Goal: Transaction & Acquisition: Purchase product/service

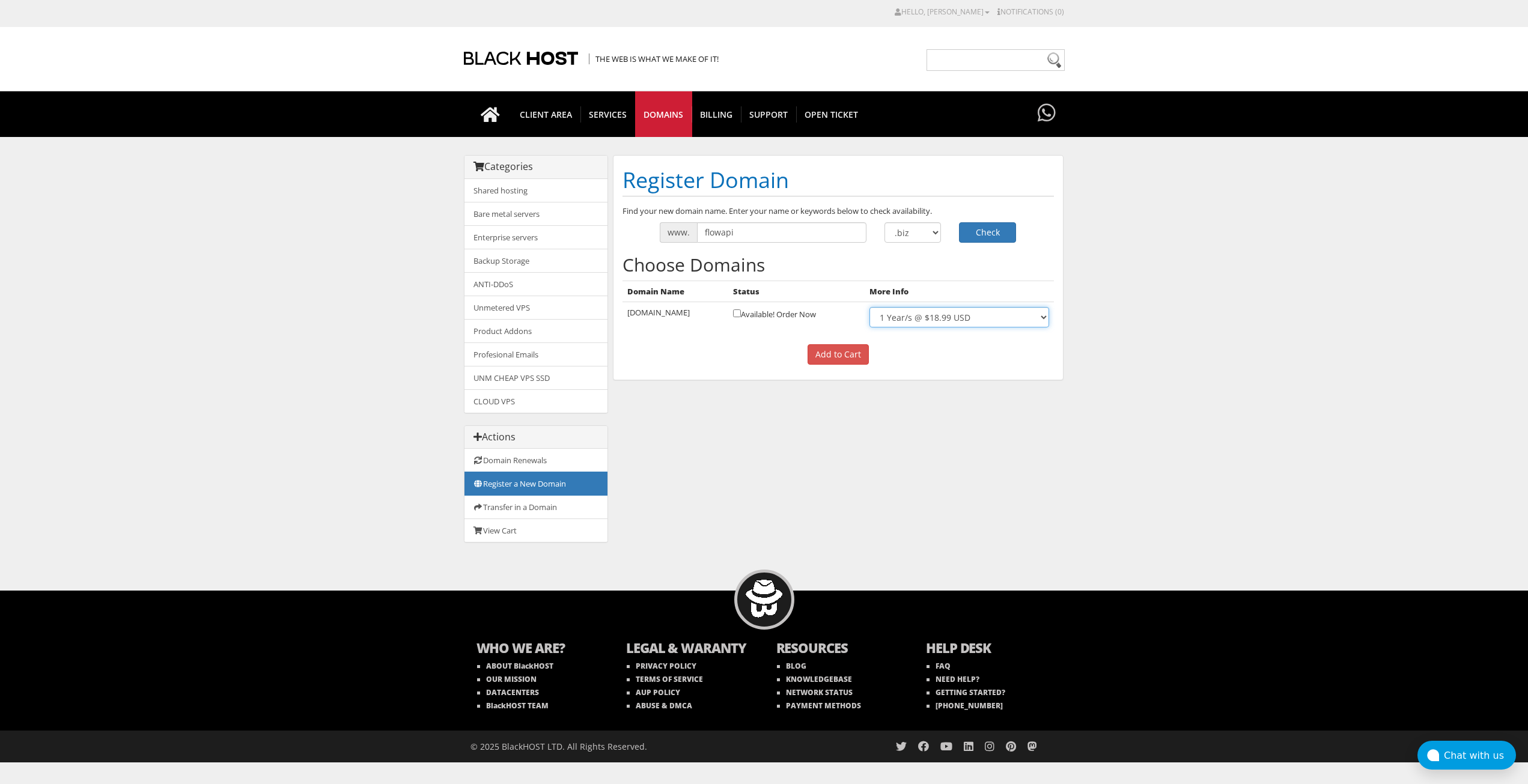
click at [970, 318] on select "1 Year/s @ $18.99 USD" at bounding box center [959, 317] width 179 height 21
click at [1152, 321] on body "CAD CHF EUR GBP JPY MKD RUB USD Hello, Diane Credit Card Details Contacts/Sub-A…" at bounding box center [764, 384] width 1528 height 756
click at [901, 234] on select ".com .net .org .us .info .biz" at bounding box center [913, 232] width 57 height 21
select select ".org"
click at [884, 222] on select ".com .net .org .us .info .biz" at bounding box center [913, 232] width 57 height 21
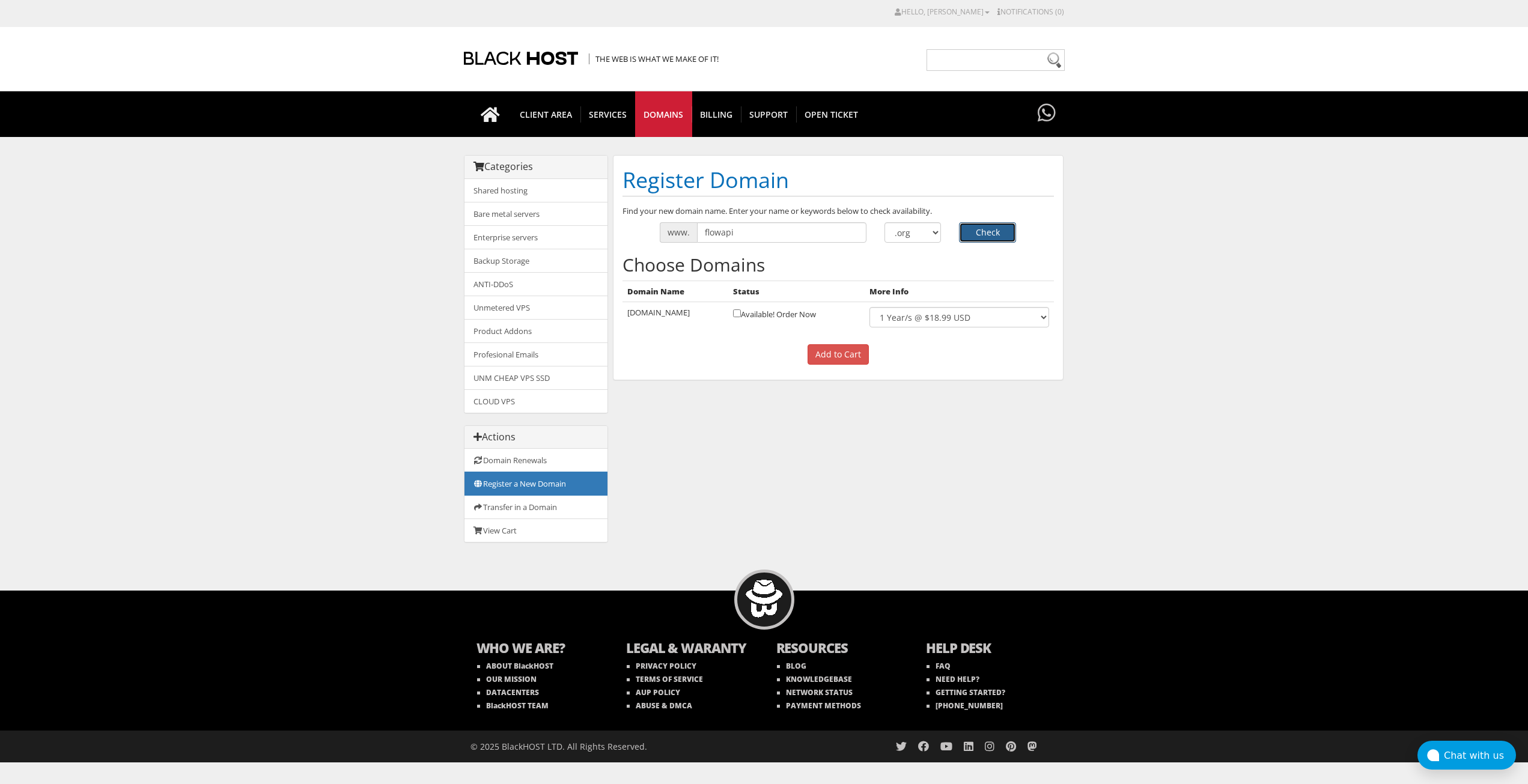
click at [987, 230] on button "Check" at bounding box center [987, 232] width 57 height 21
click at [895, 230] on select ".com .net .org .us .info .biz" at bounding box center [913, 232] width 57 height 21
select select ".live"
click at [884, 222] on select ".com .net .org .us .info .biz" at bounding box center [913, 232] width 57 height 21
click at [992, 231] on button "Check" at bounding box center [987, 232] width 57 height 21
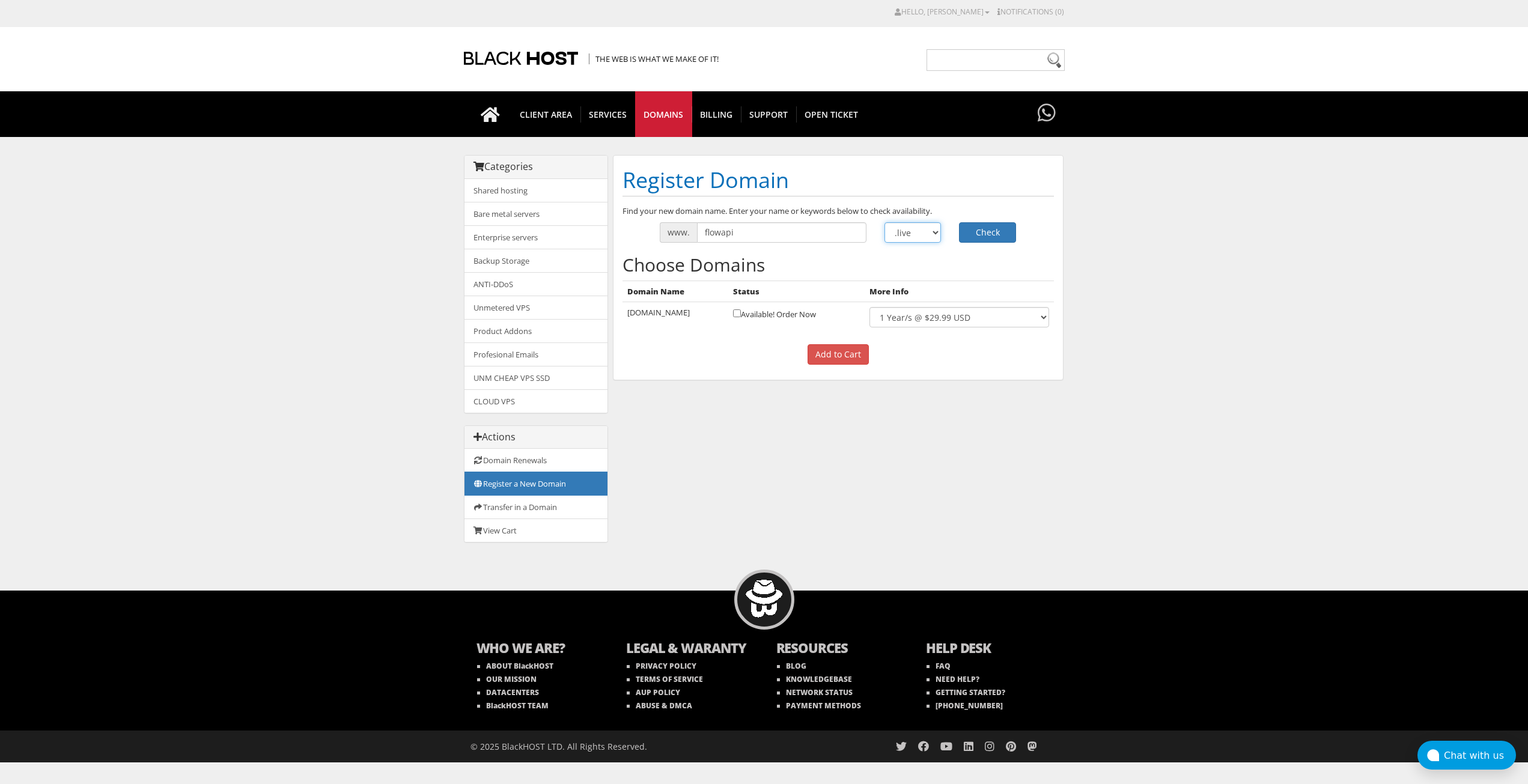
click at [919, 228] on select ".com .net .org .us .info .biz" at bounding box center [913, 232] width 57 height 21
select select ".org"
click at [884, 222] on select ".com .net .org .us .info .biz" at bounding box center [913, 232] width 57 height 21
click at [994, 235] on button "Check" at bounding box center [987, 232] width 57 height 21
click at [733, 312] on input "checkbox" at bounding box center [737, 313] width 8 height 8
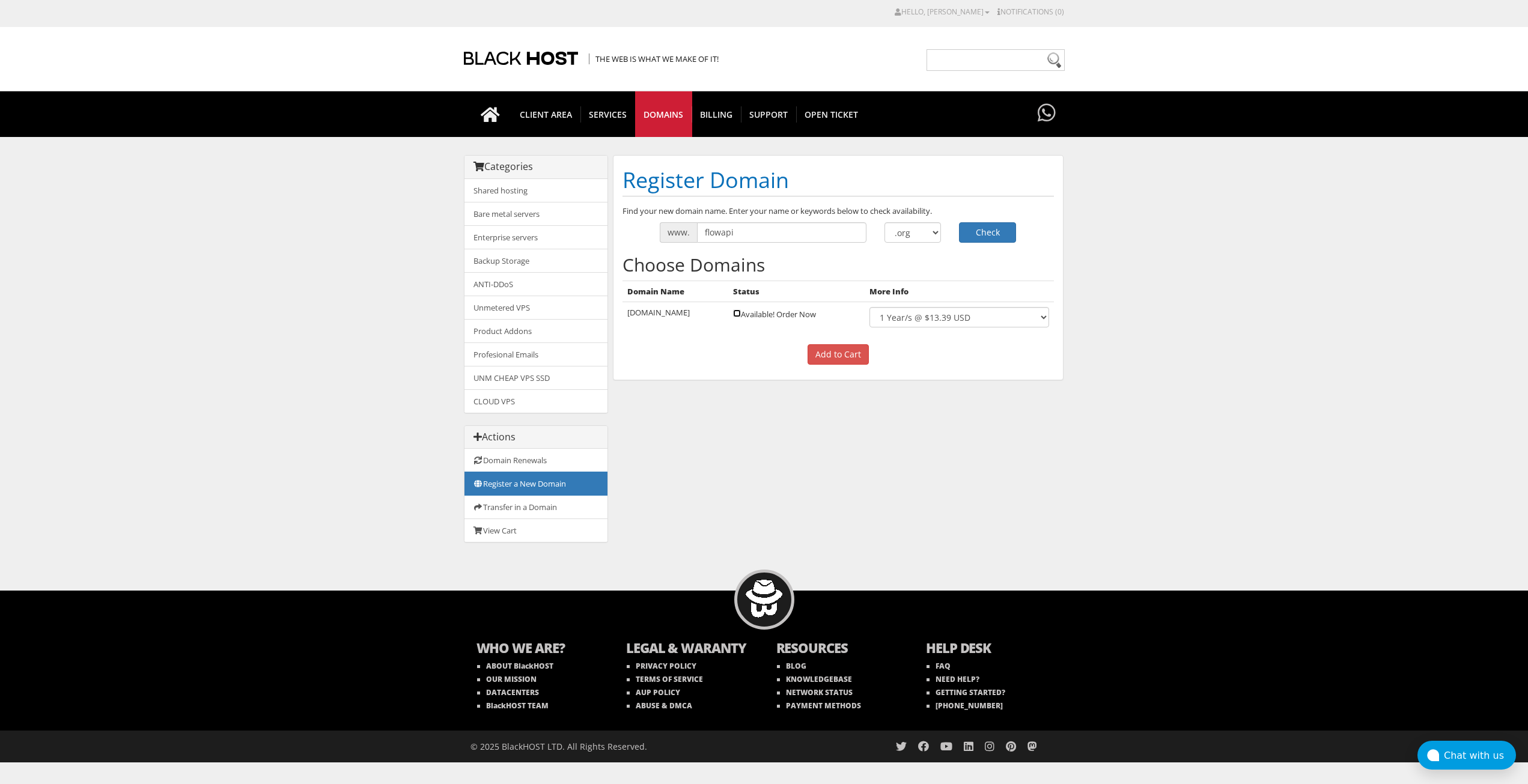
checkbox input "true"
click at [844, 358] on input "Add to Cart" at bounding box center [837, 354] width 62 height 21
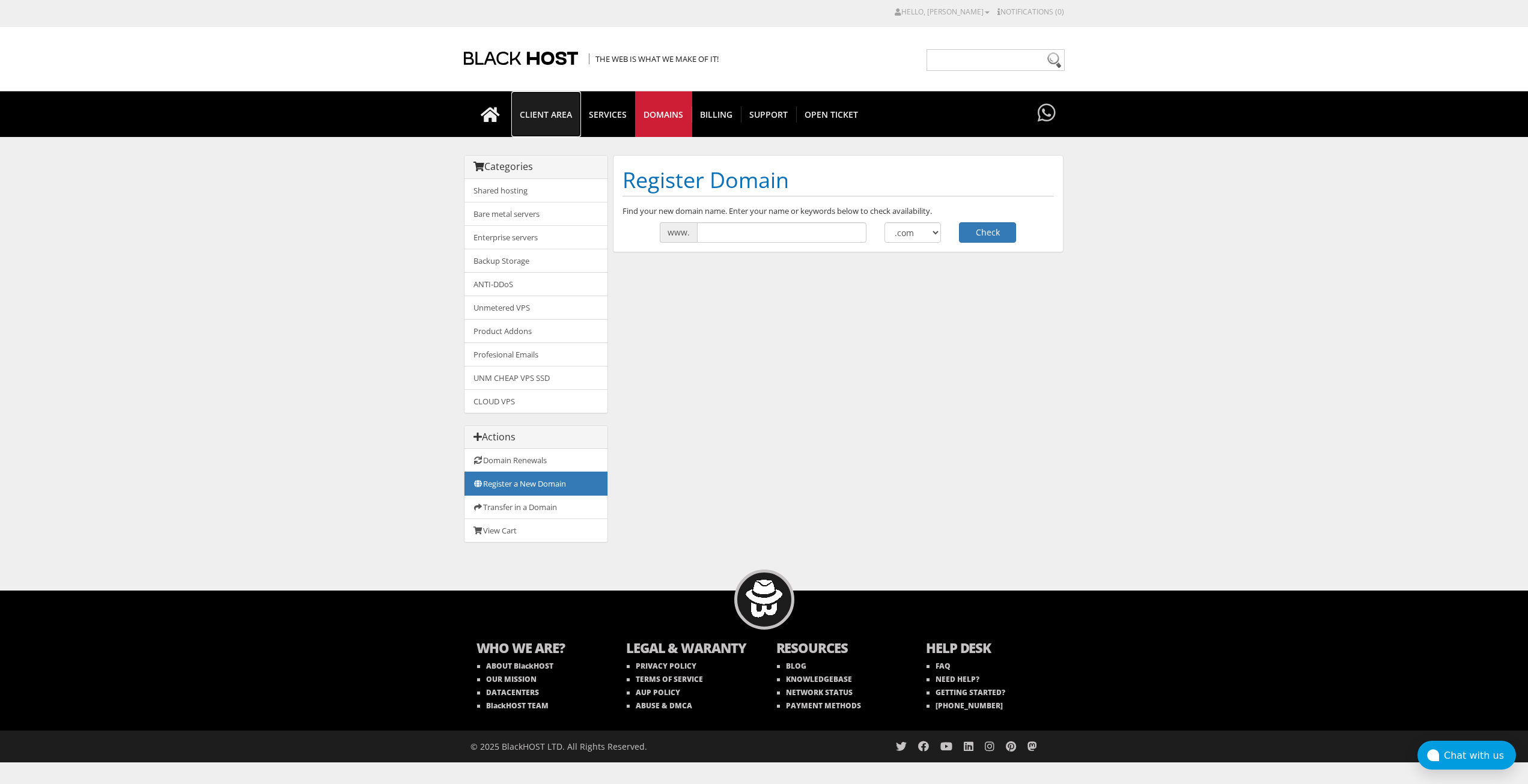
click at [559, 112] on span "CLIENT AREA" at bounding box center [545, 115] width 69 height 16
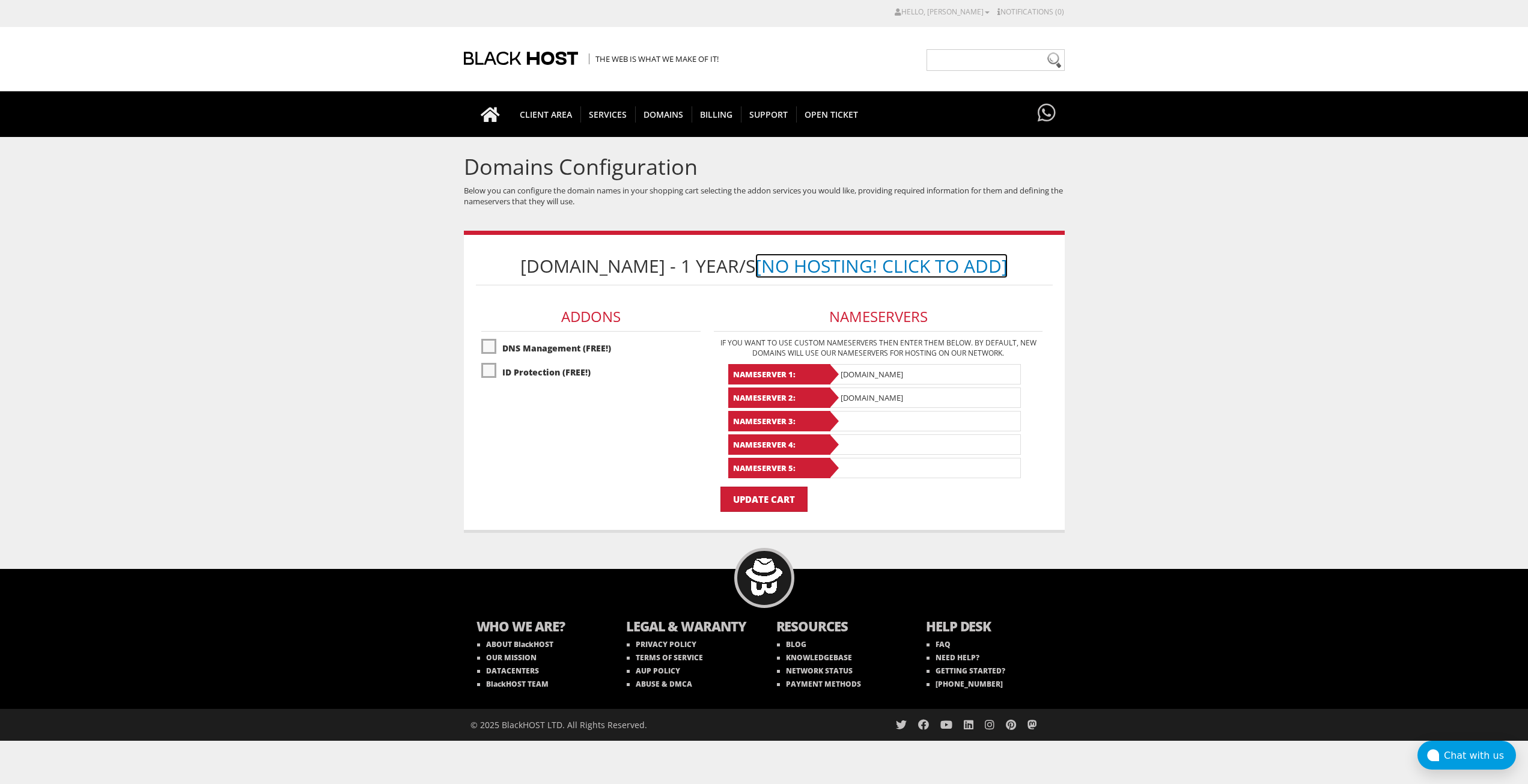
click at [906, 271] on link "[No Hosting! Click to Add]" at bounding box center [882, 266] width 253 height 25
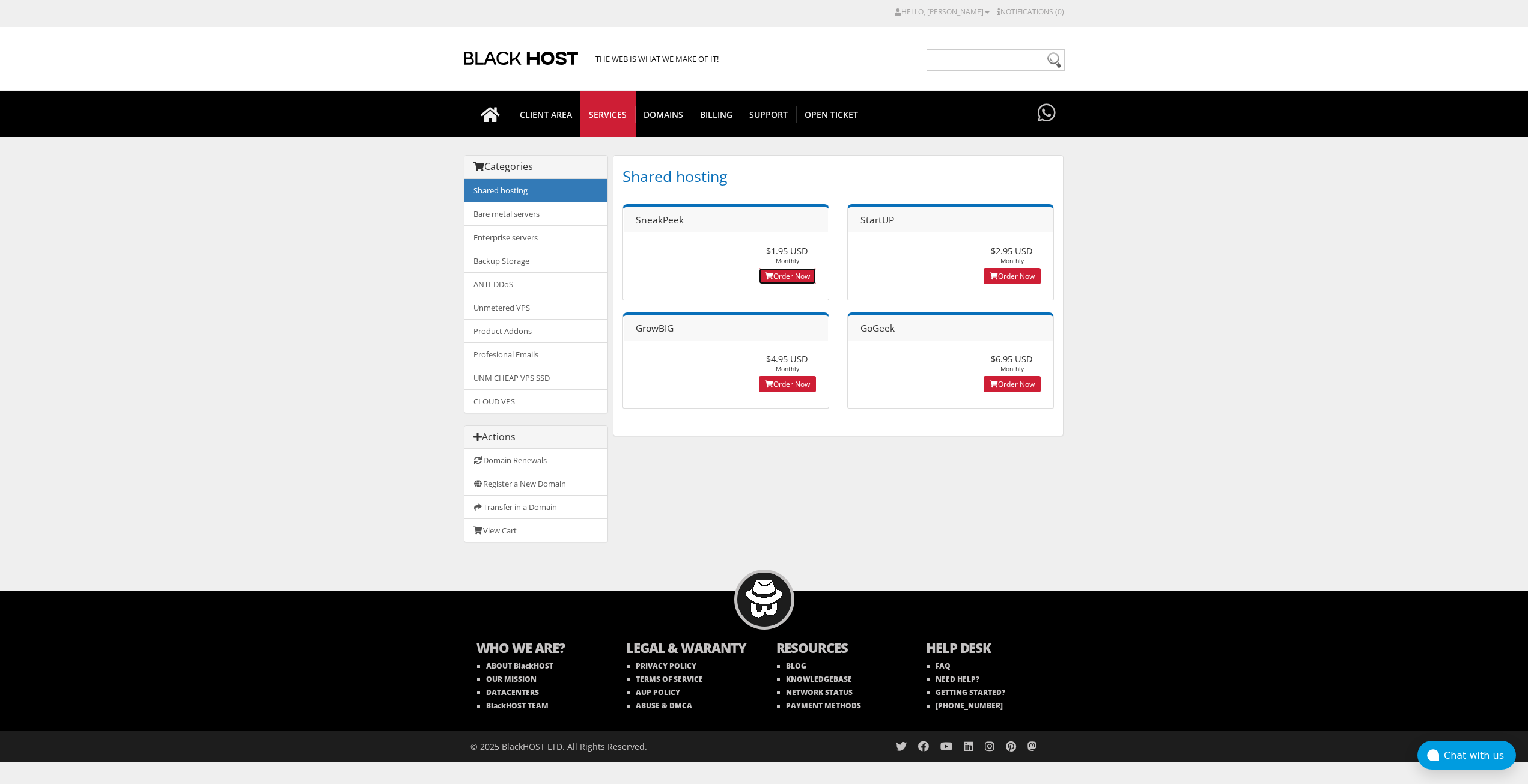
click at [785, 275] on link "Order Now" at bounding box center [787, 276] width 57 height 16
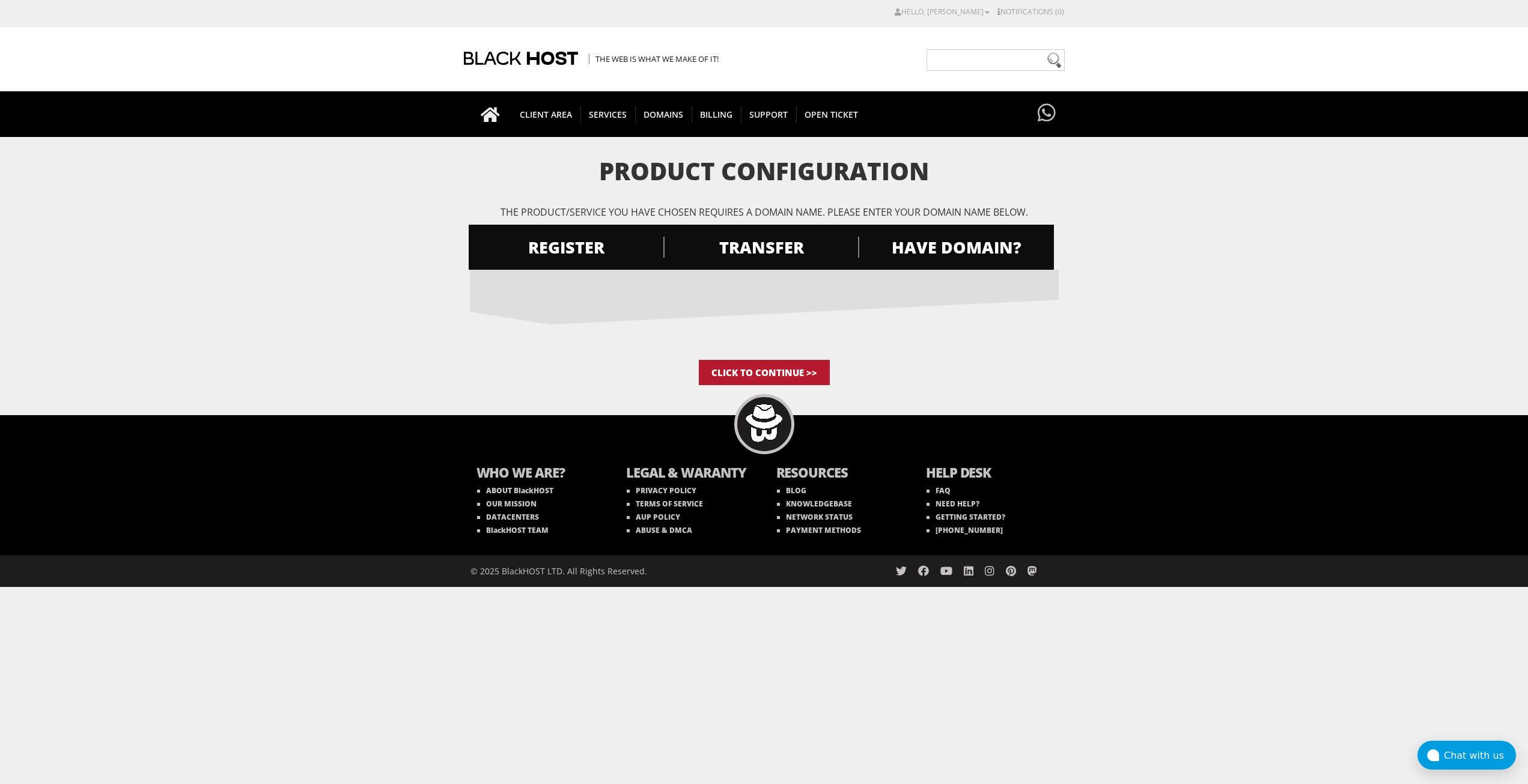
click at [773, 375] on input "Click to Continue >>" at bounding box center [764, 372] width 131 height 25
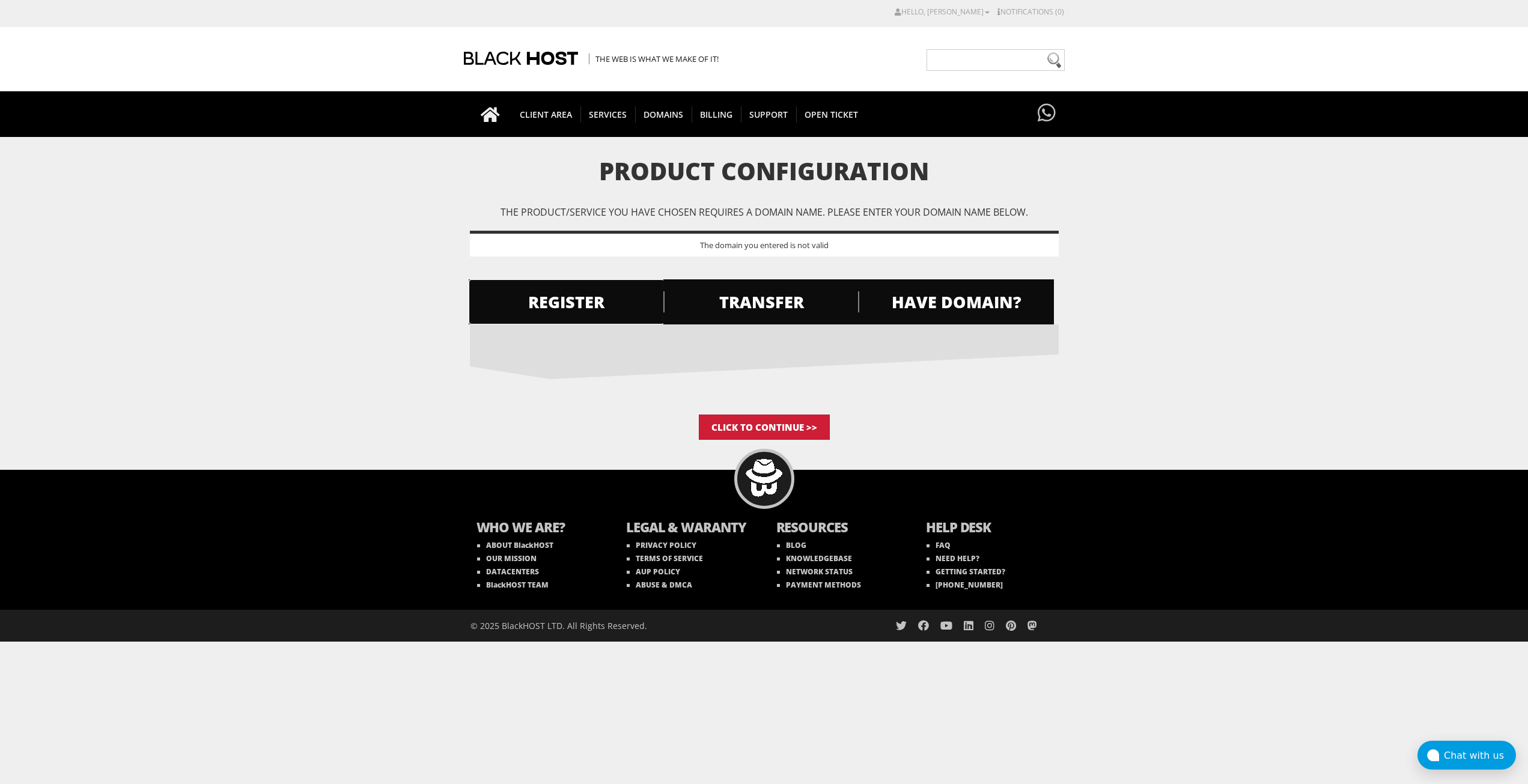
click at [591, 299] on span "REGISTER" at bounding box center [566, 302] width 196 height 21
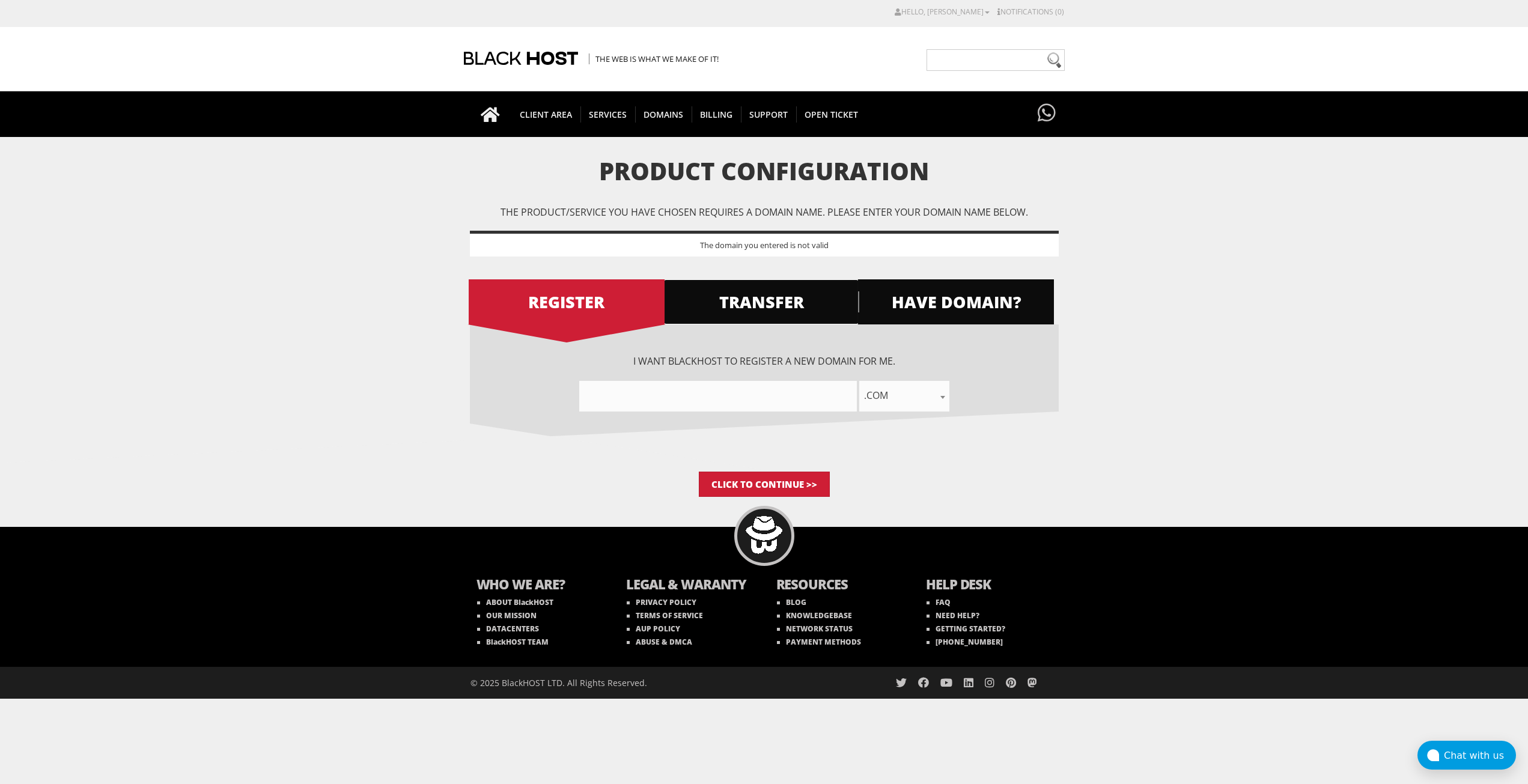
click at [759, 301] on span "TRANSFER" at bounding box center [761, 302] width 196 height 21
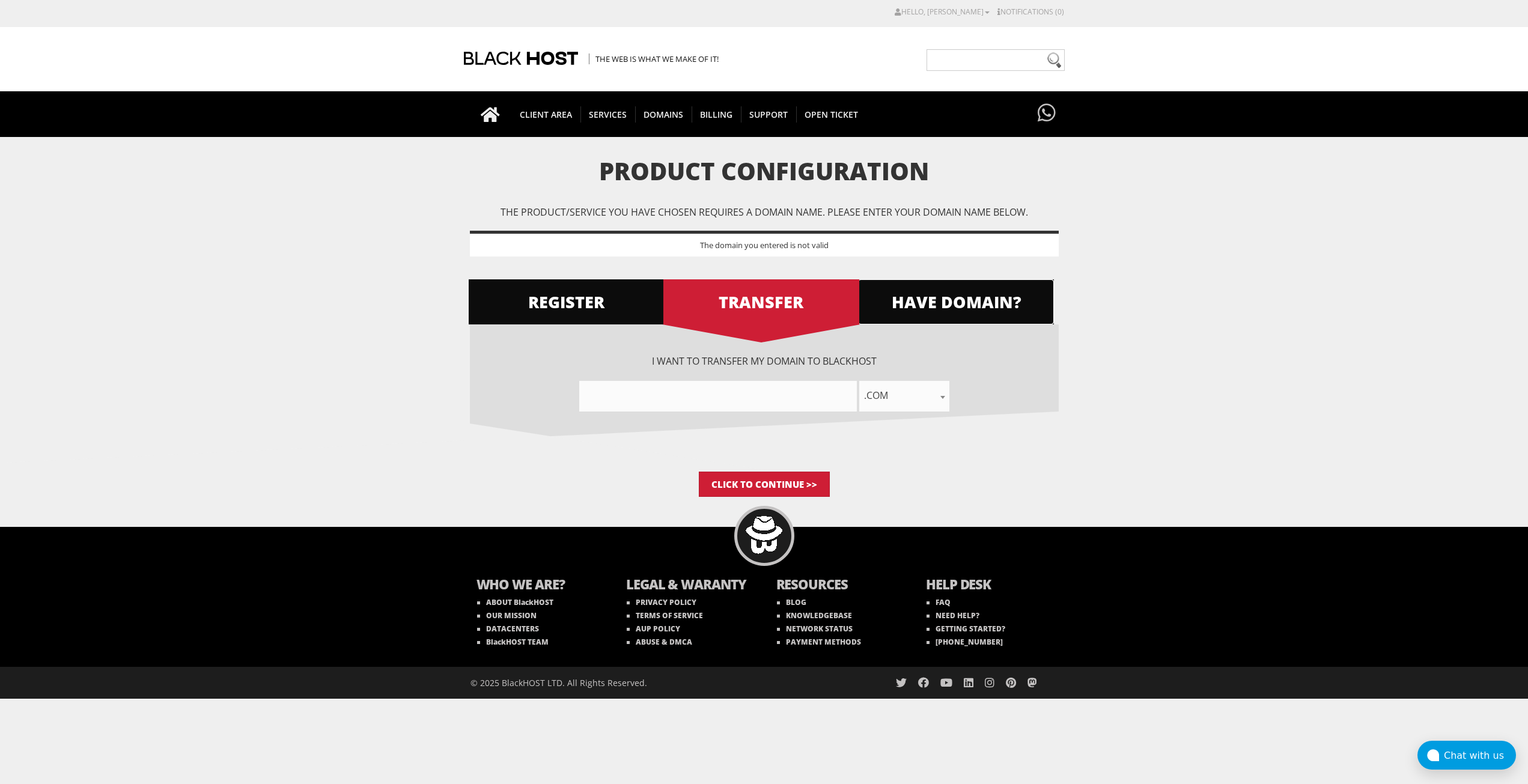
click at [952, 295] on span "HAVE DOMAIN?" at bounding box center [956, 302] width 196 height 21
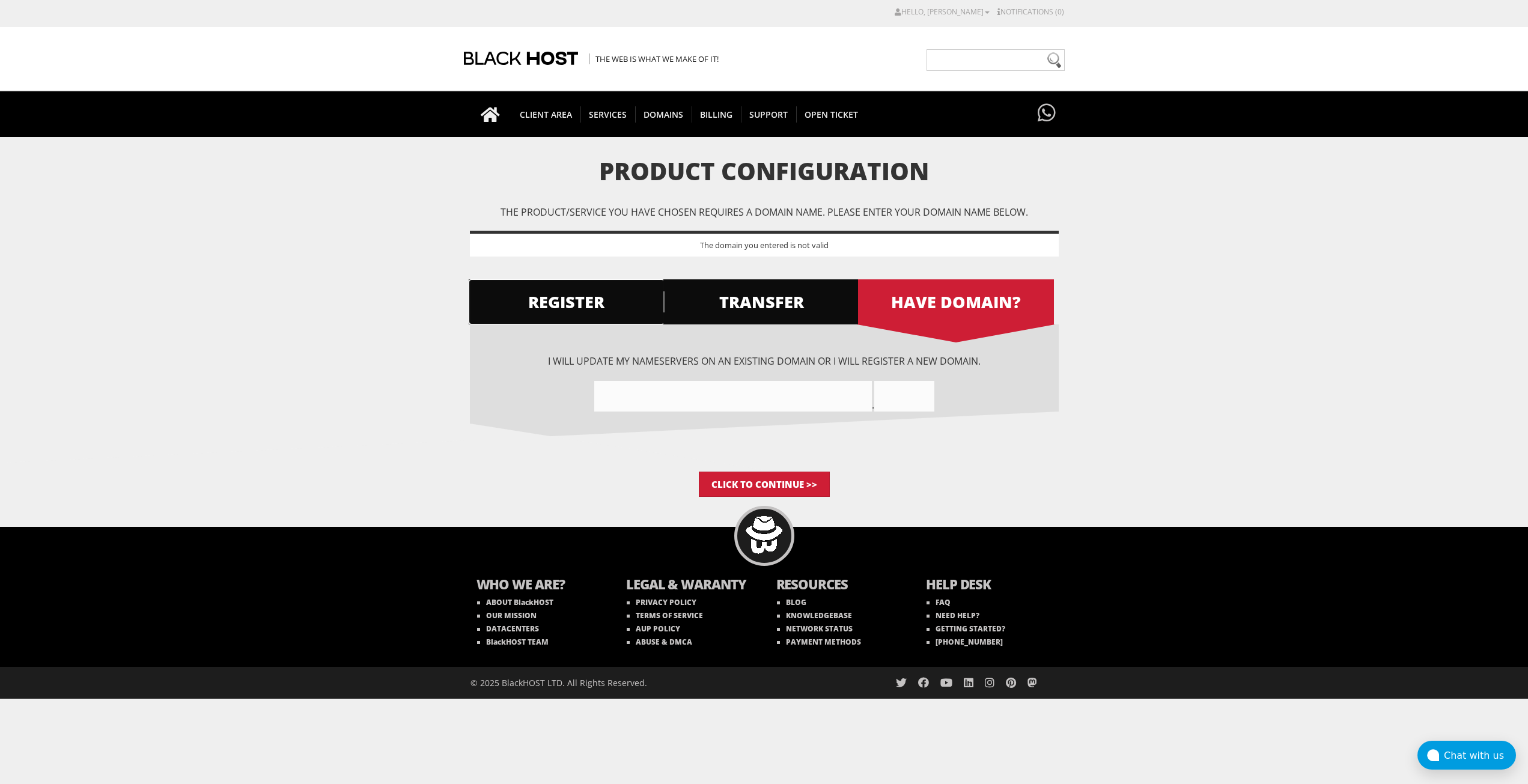
click at [527, 297] on span "REGISTER" at bounding box center [566, 302] width 196 height 21
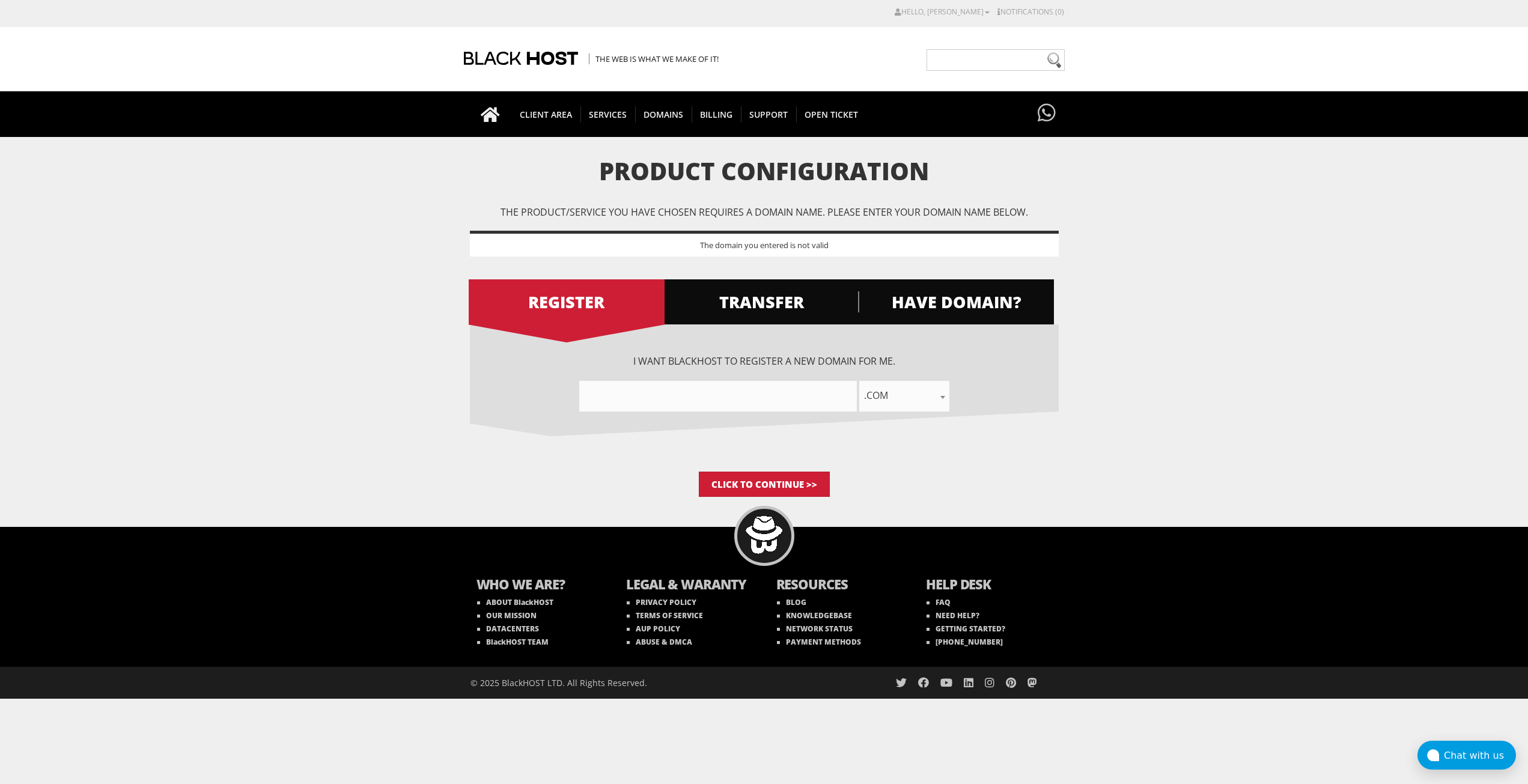
click at [661, 405] on input"] "text" at bounding box center [718, 395] width 277 height 30
click at [874, 396] on span ".com" at bounding box center [904, 395] width 90 height 17
click at [899, 385] on span ".us" at bounding box center [904, 395] width 90 height 30
select select ".org"
click at [778, 402] on input"] "text" at bounding box center [718, 395] width 277 height 30
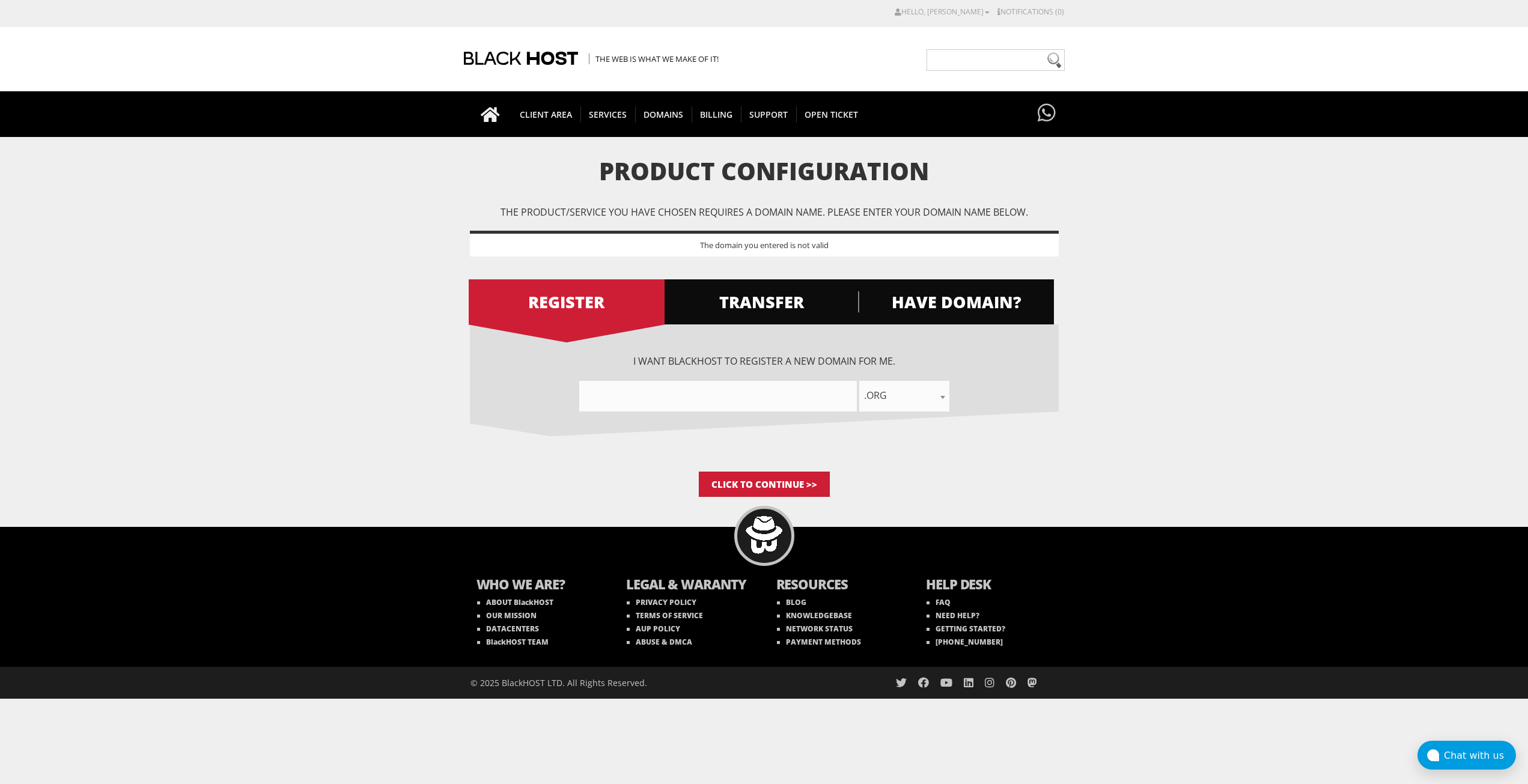
paste input"] "flowapi"
type input"] "flowapi"
click at [763, 479] on input "Click to Continue >>" at bounding box center [764, 484] width 131 height 25
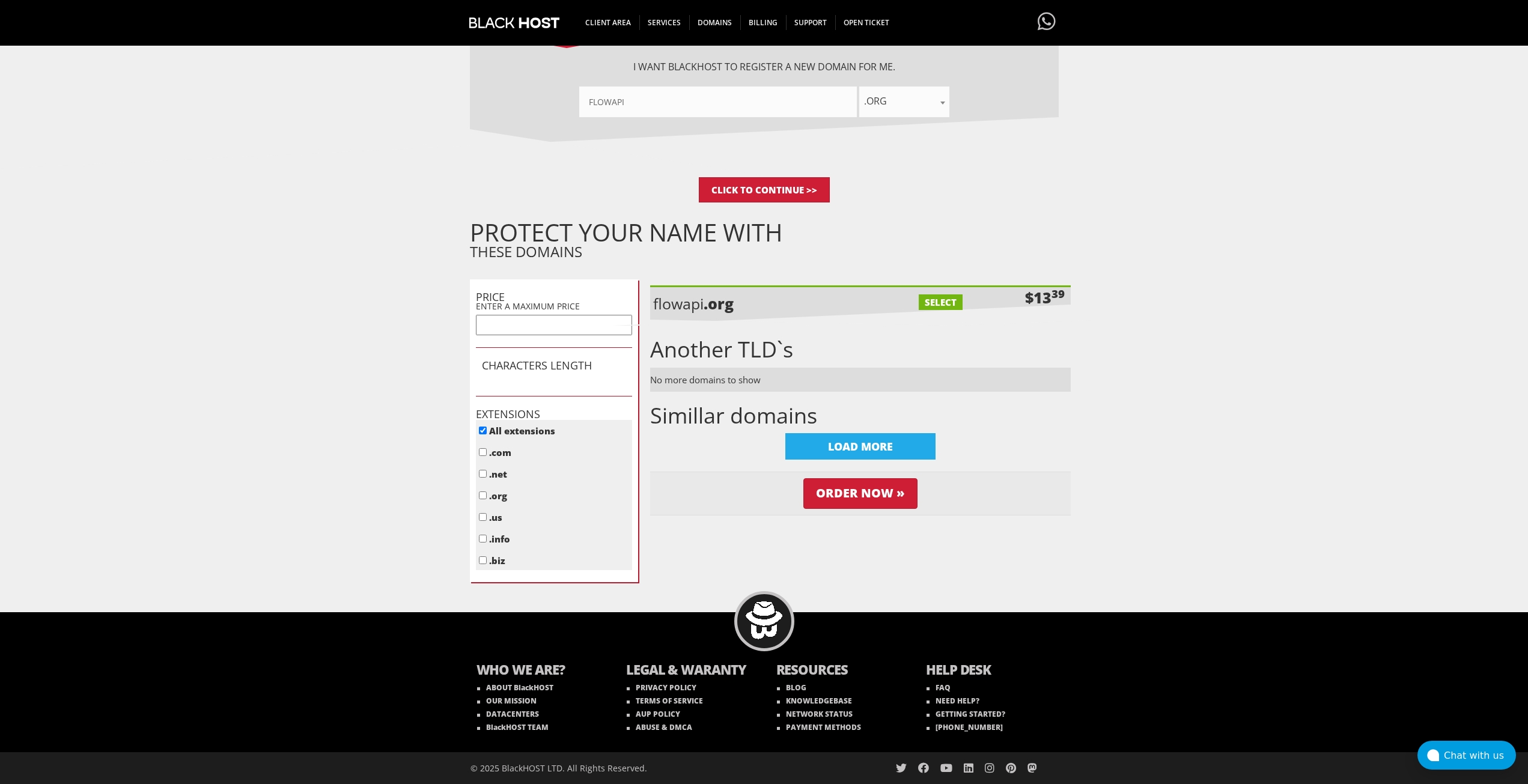
scroll to position [239, 0]
click at [861, 498] on input "Order Now »" at bounding box center [860, 493] width 114 height 30
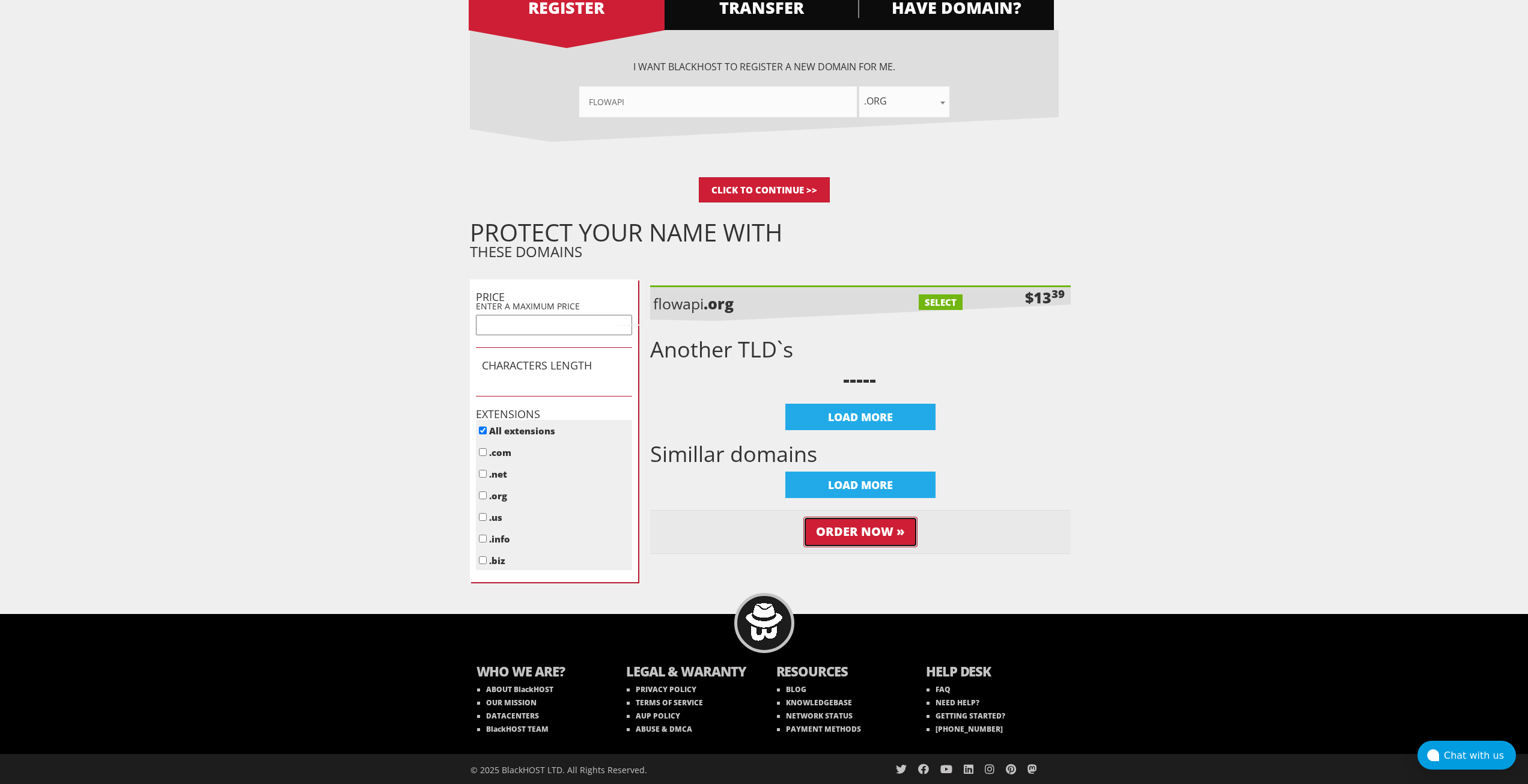
click at [869, 536] on input "Order Now »" at bounding box center [860, 531] width 114 height 30
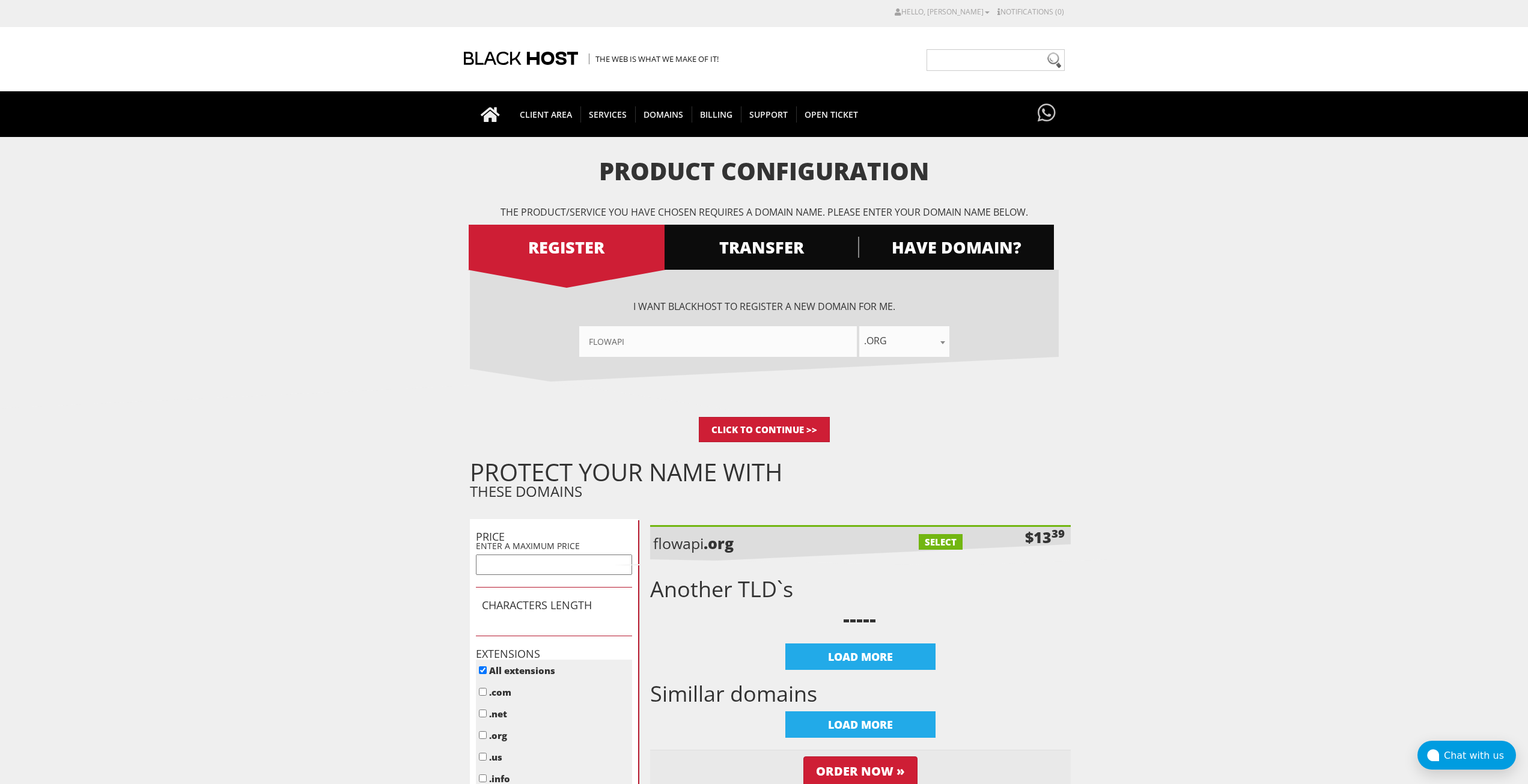
click at [965, 5] on html "CAD CHF EUR GBP JPY MKD RUB USD Hello, Diane Credit Card Details Contacts/Sub-A…" at bounding box center [764, 513] width 1528 height 1025
click at [965, 12] on link "Hello, [PERSON_NAME]" at bounding box center [942, 11] width 95 height 10
click at [1008, 10] on link "Notifications (0)" at bounding box center [1030, 11] width 66 height 10
click at [977, 11] on link "Hello, [PERSON_NAME]" at bounding box center [942, 11] width 95 height 10
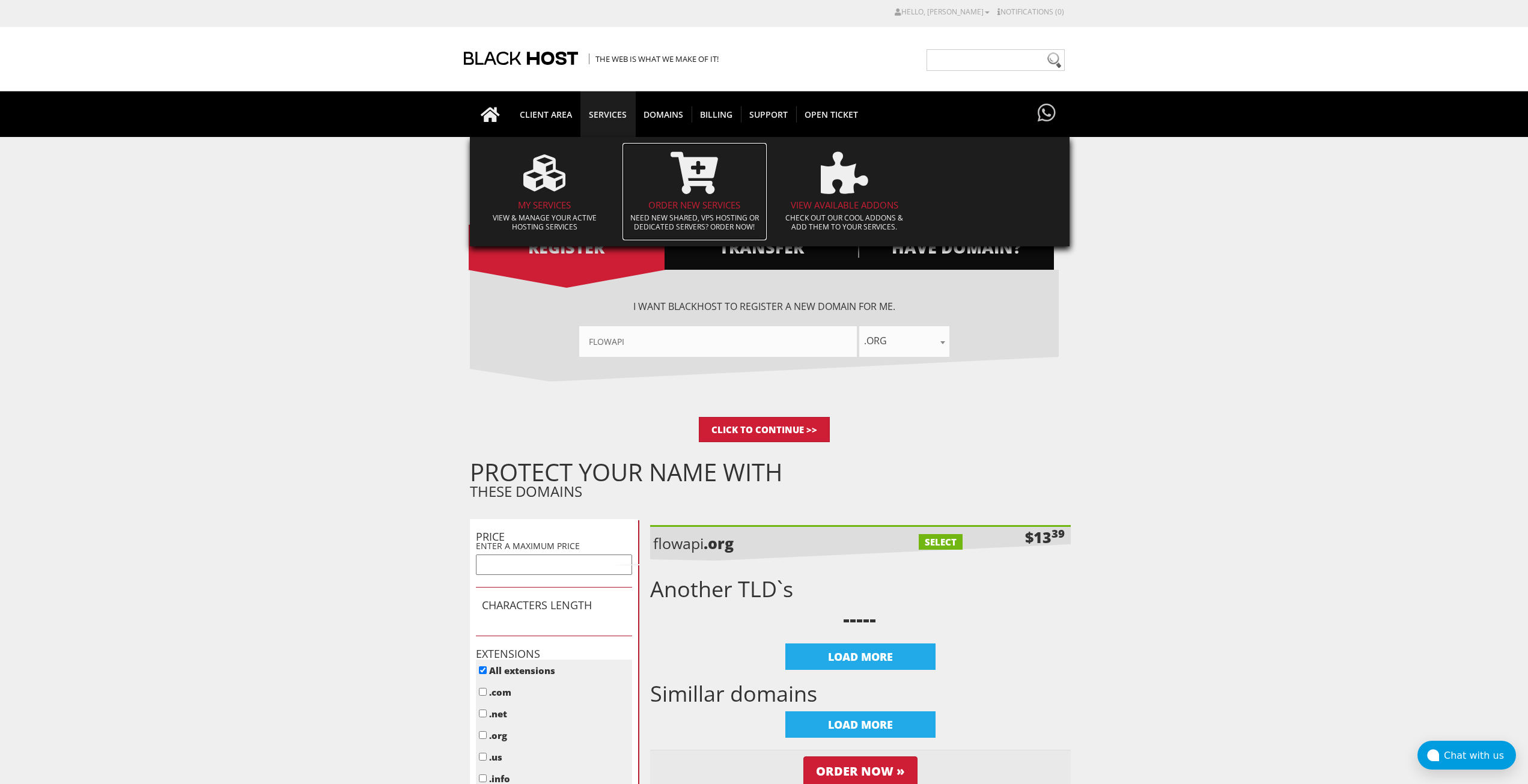
click at [691, 200] on h4 "Order New Services" at bounding box center [694, 205] width 132 height 10
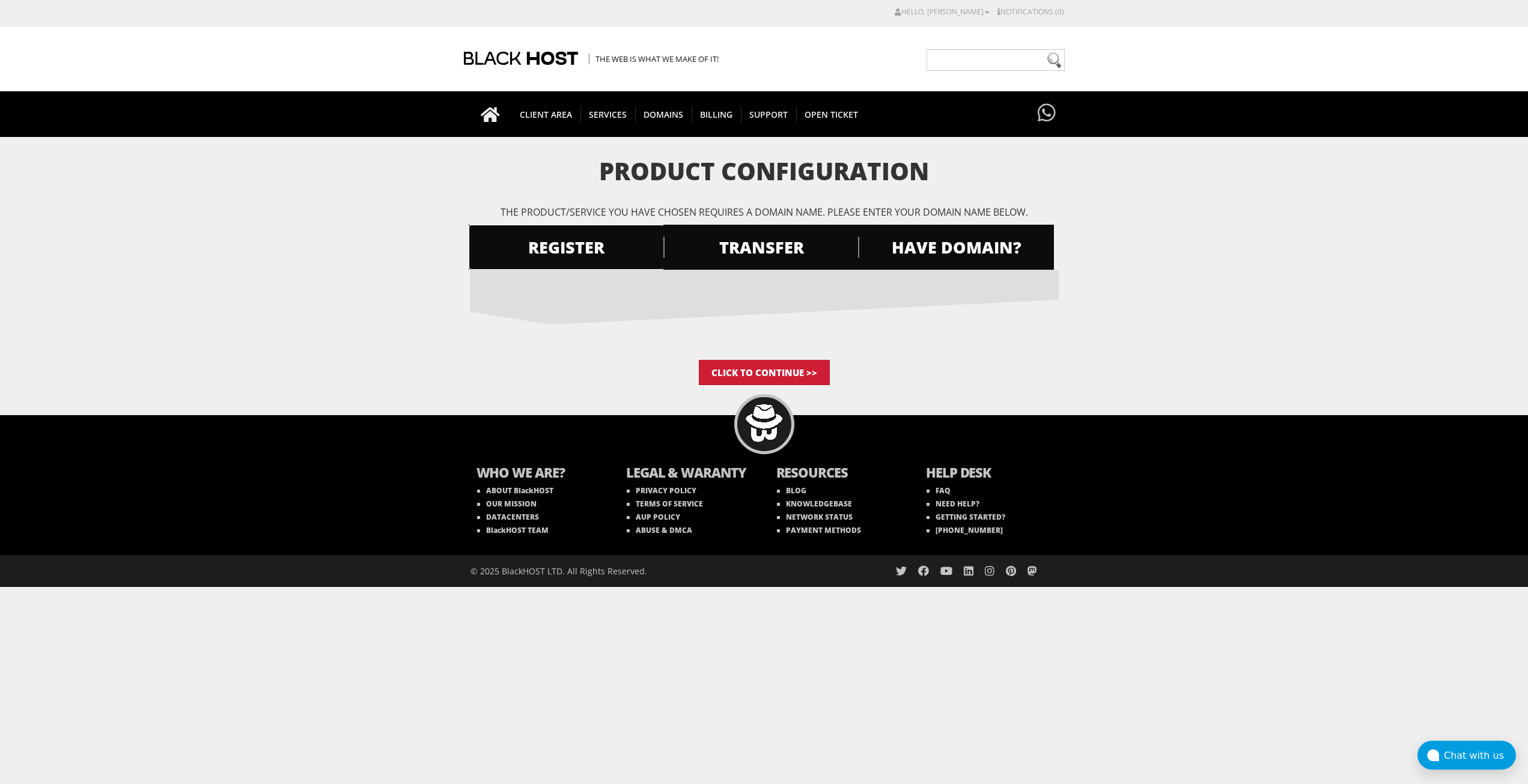
click at [582, 244] on span "REGISTER" at bounding box center [566, 248] width 196 height 21
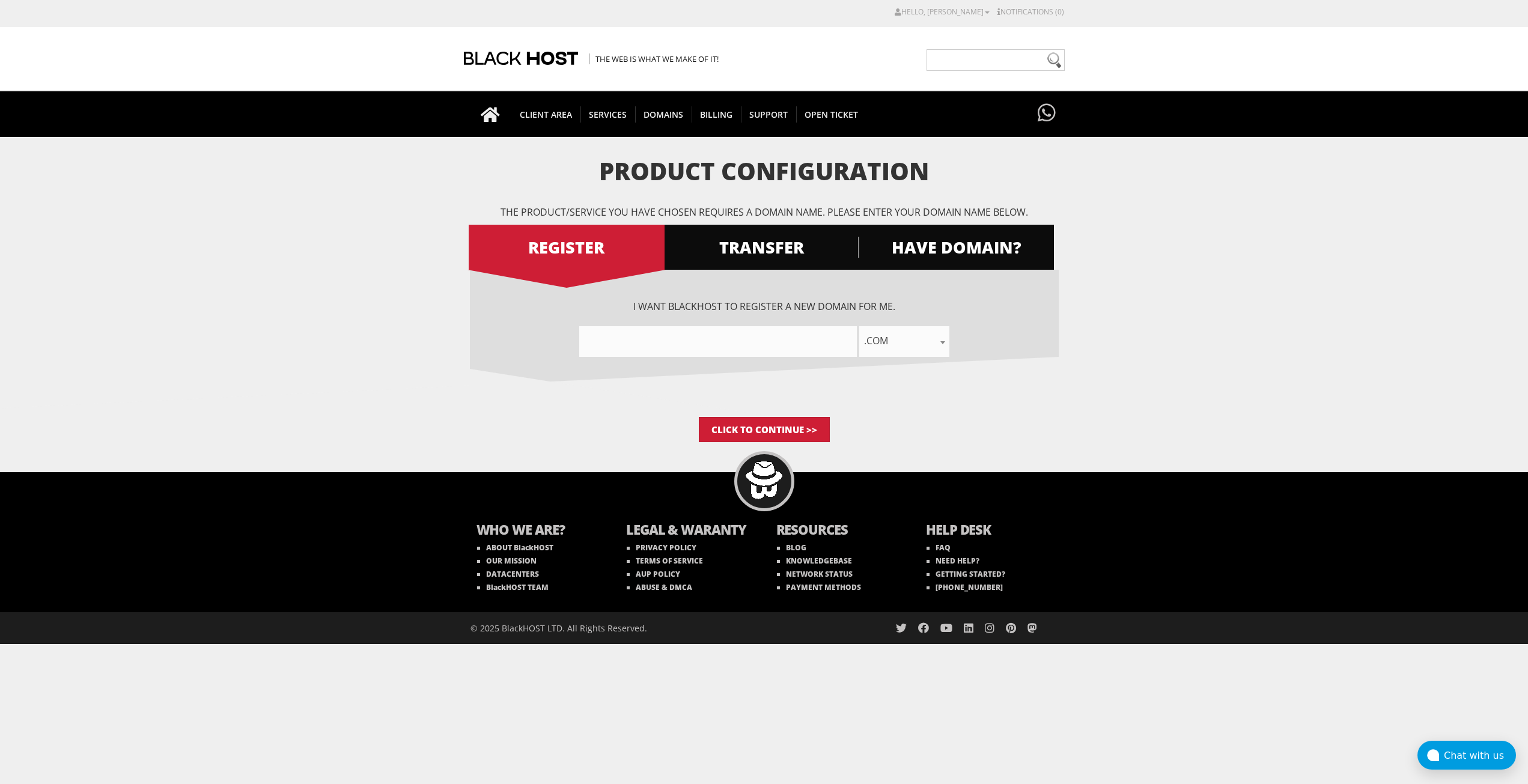
click at [704, 366] on div "I want BlackHOST to register a new domain for me. .com .net .org .us .info .biz…" at bounding box center [764, 343] width 589 height 147
click at [715, 351] on input"] "text" at bounding box center [718, 341] width 277 height 30
type input"] "flowapi"
click at [896, 341] on span ".com" at bounding box center [904, 340] width 90 height 17
drag, startPoint x: 901, startPoint y: 426, endPoint x: 889, endPoint y: 429, distance: 12.4
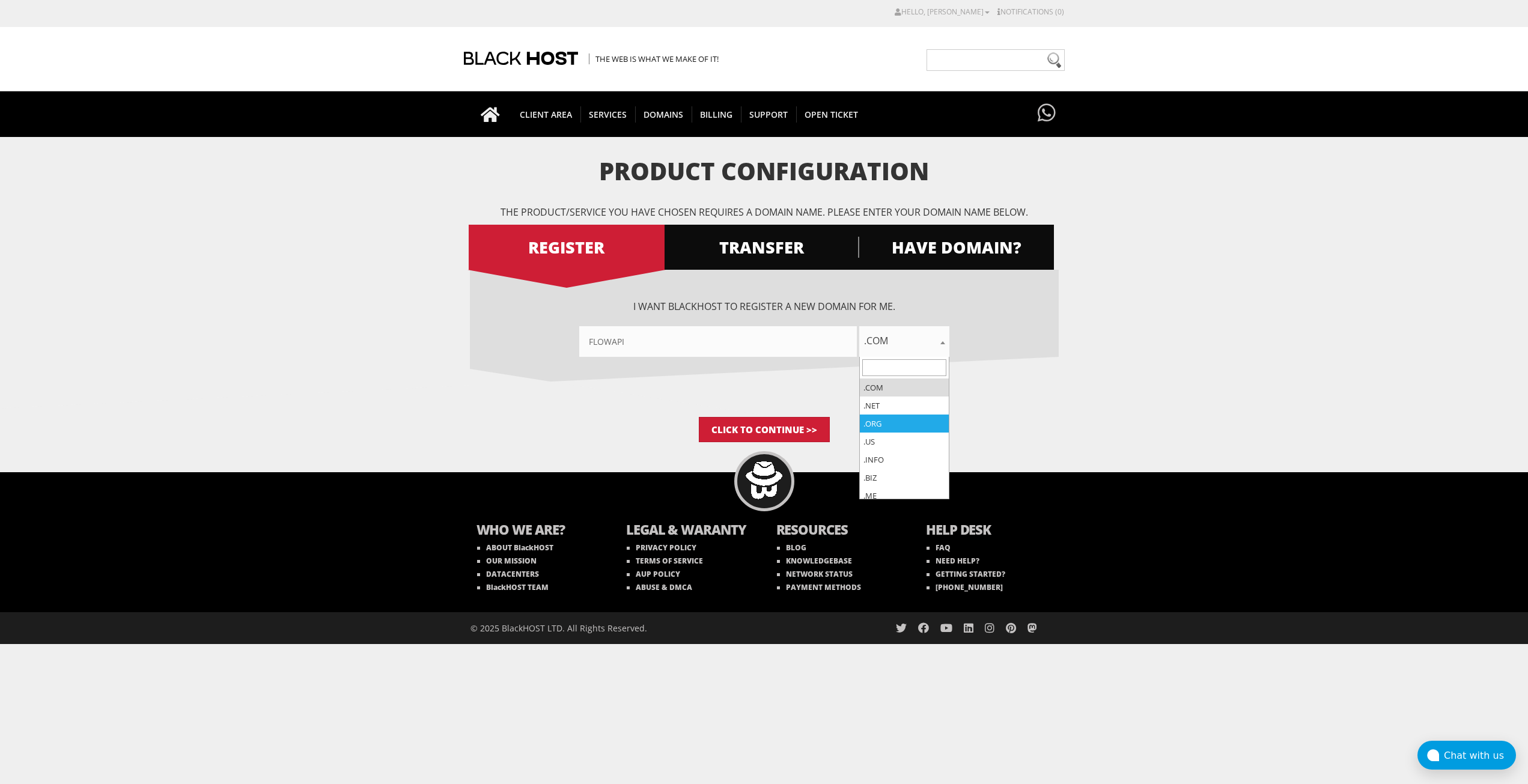
select select ".org"
click at [773, 428] on input "Click to Continue >>" at bounding box center [764, 429] width 131 height 25
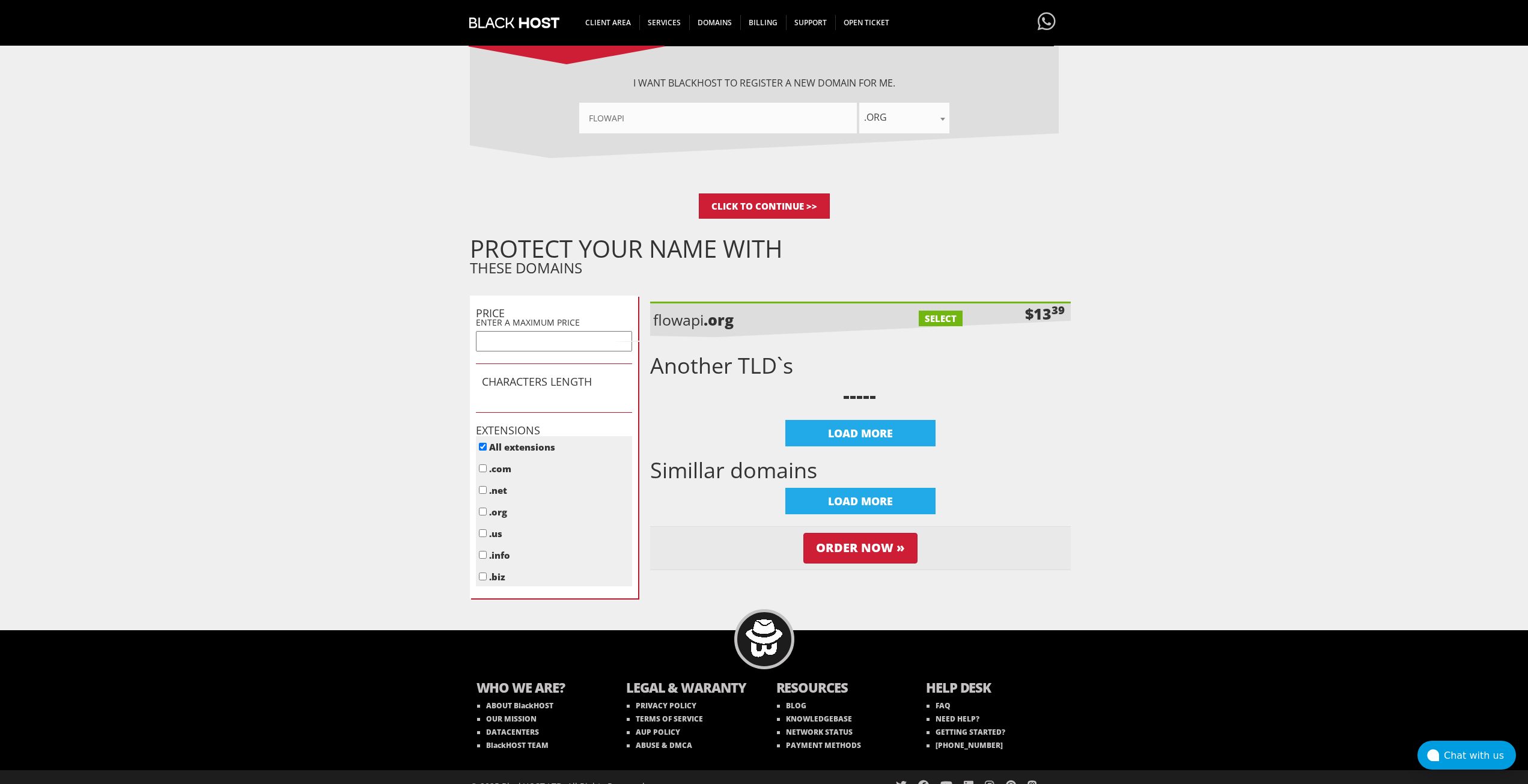
scroll to position [240, 0]
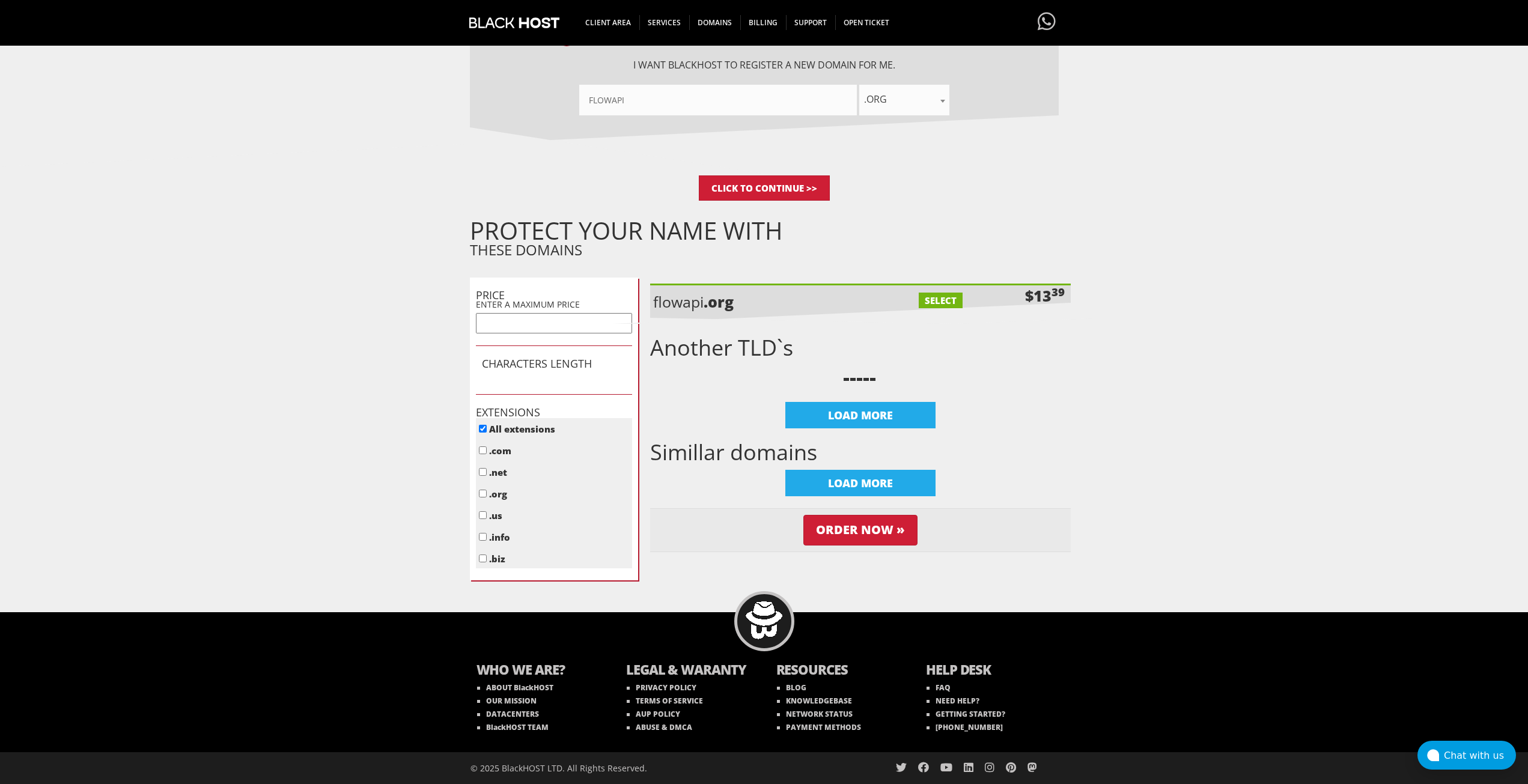
click at [1400, 351] on form "Product Configuration The product/service you have chosen requires a domain nam…" at bounding box center [764, 249] width 1528 height 666
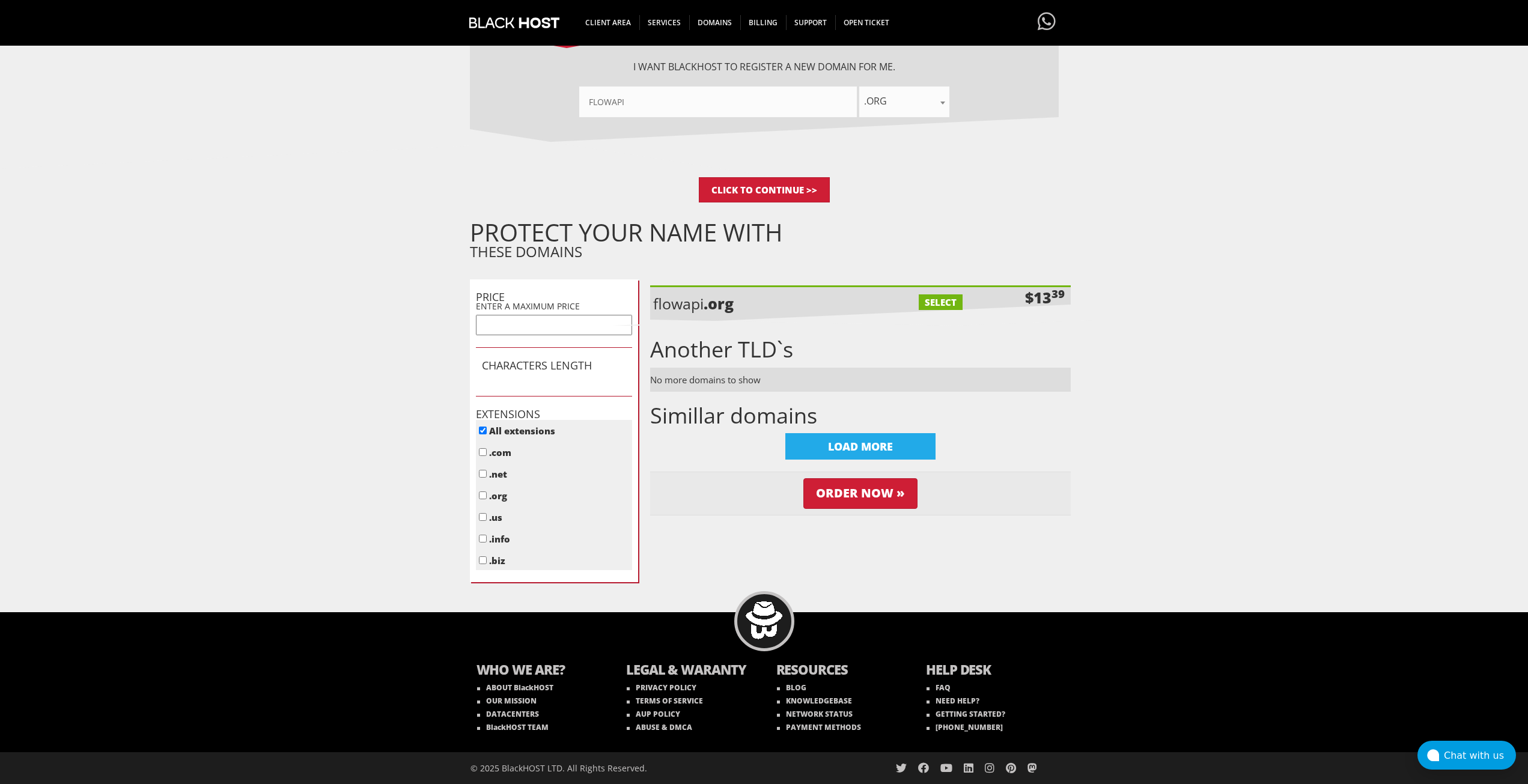
drag, startPoint x: 691, startPoint y: 344, endPoint x: 819, endPoint y: 354, distance: 128.4
click at [727, 352] on h1 "Another TLD`s" at bounding box center [860, 349] width 421 height 24
click at [843, 355] on h1 "Another TLD`s" at bounding box center [860, 349] width 421 height 24
click at [941, 303] on label "SELECT" at bounding box center [940, 302] width 43 height 16
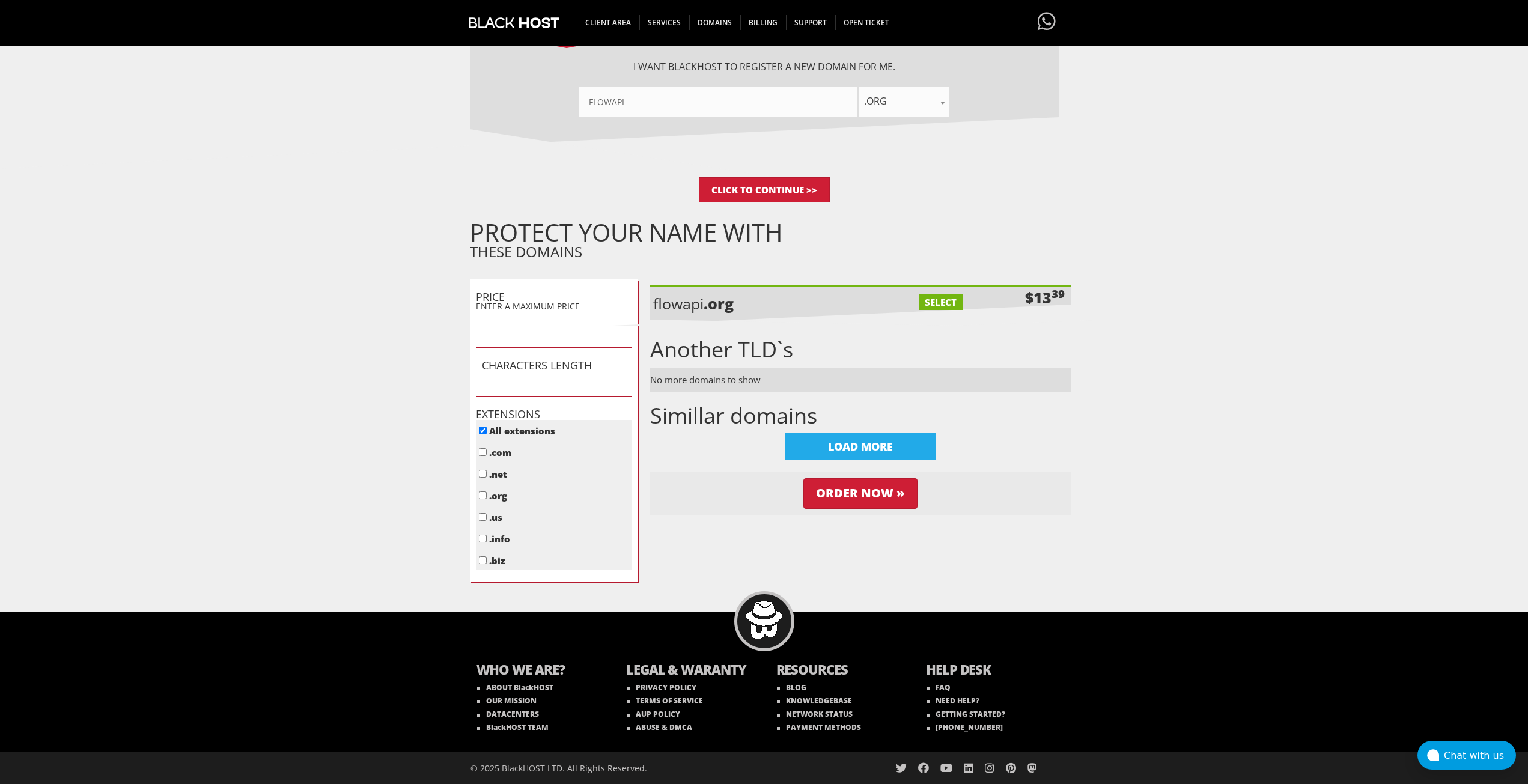
checkbox input "true"
click at [862, 495] on input "Order Now »" at bounding box center [860, 493] width 114 height 30
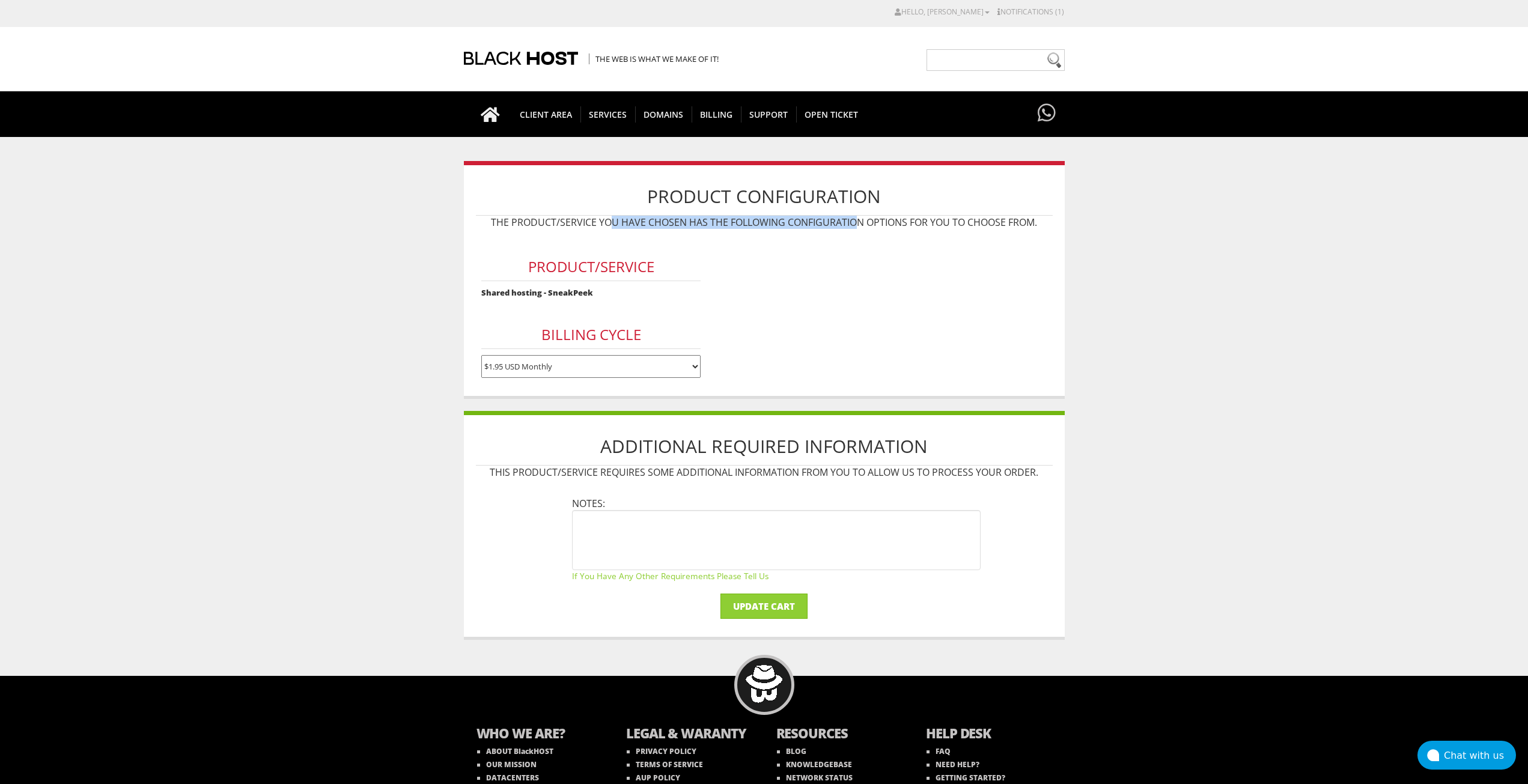
drag, startPoint x: 632, startPoint y: 223, endPoint x: 892, endPoint y: 223, distance: 260.0
click at [883, 223] on p "The product/service you have chosen has the following configuration options for…" at bounding box center [764, 222] width 577 height 13
click at [984, 230] on div "Product Configuration The product/service you have chosen has the following con…" at bounding box center [764, 280] width 600 height 238
click at [759, 608] on input "Update Cart" at bounding box center [764, 606] width 87 height 25
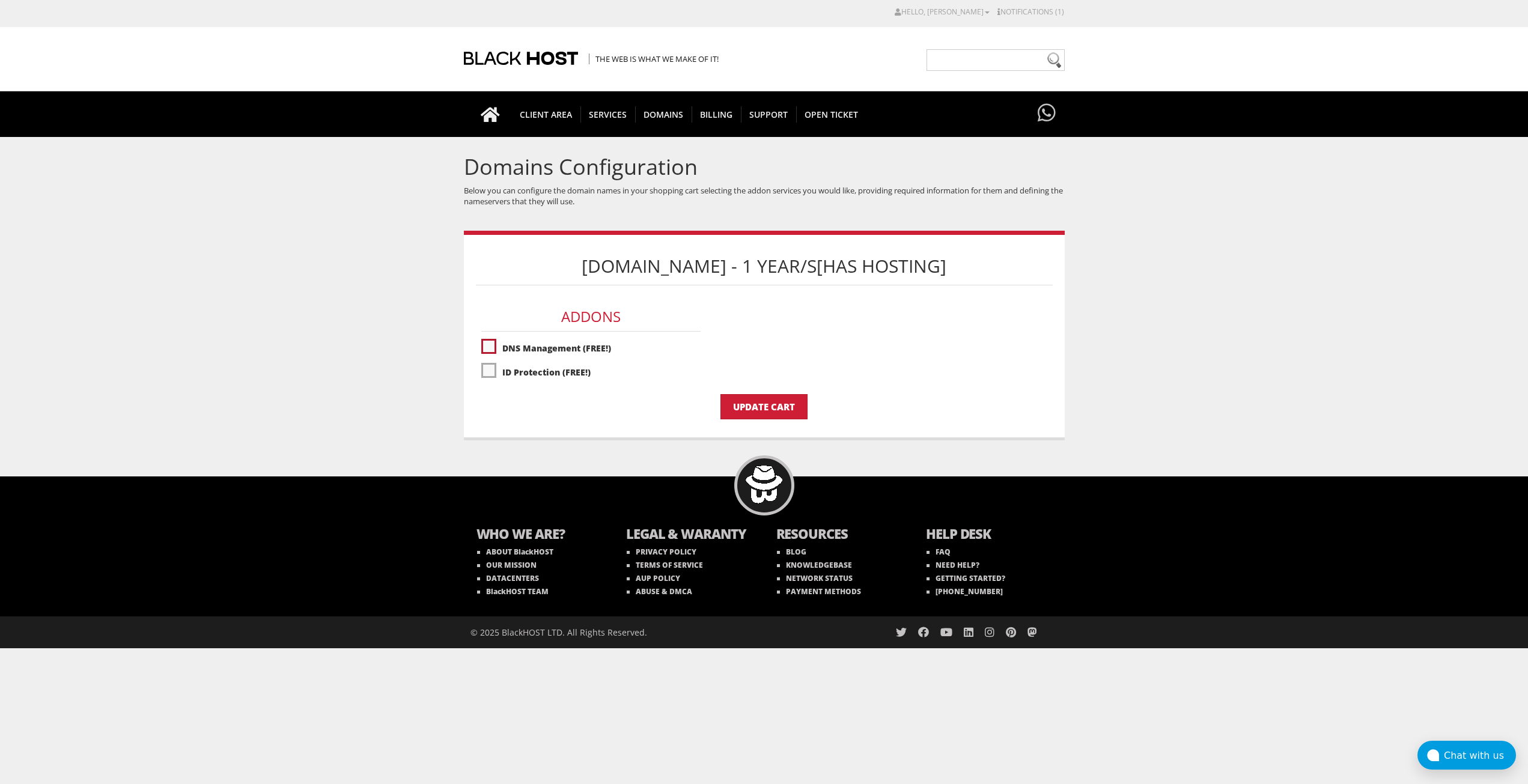
click at [527, 344] on label"] "DNS Management (FREE!)" at bounding box center [591, 349] width 219 height 21
checkbox input "true"
click at [527, 369] on label"] "ID Protection (FREE!)" at bounding box center [591, 372] width 219 height 21
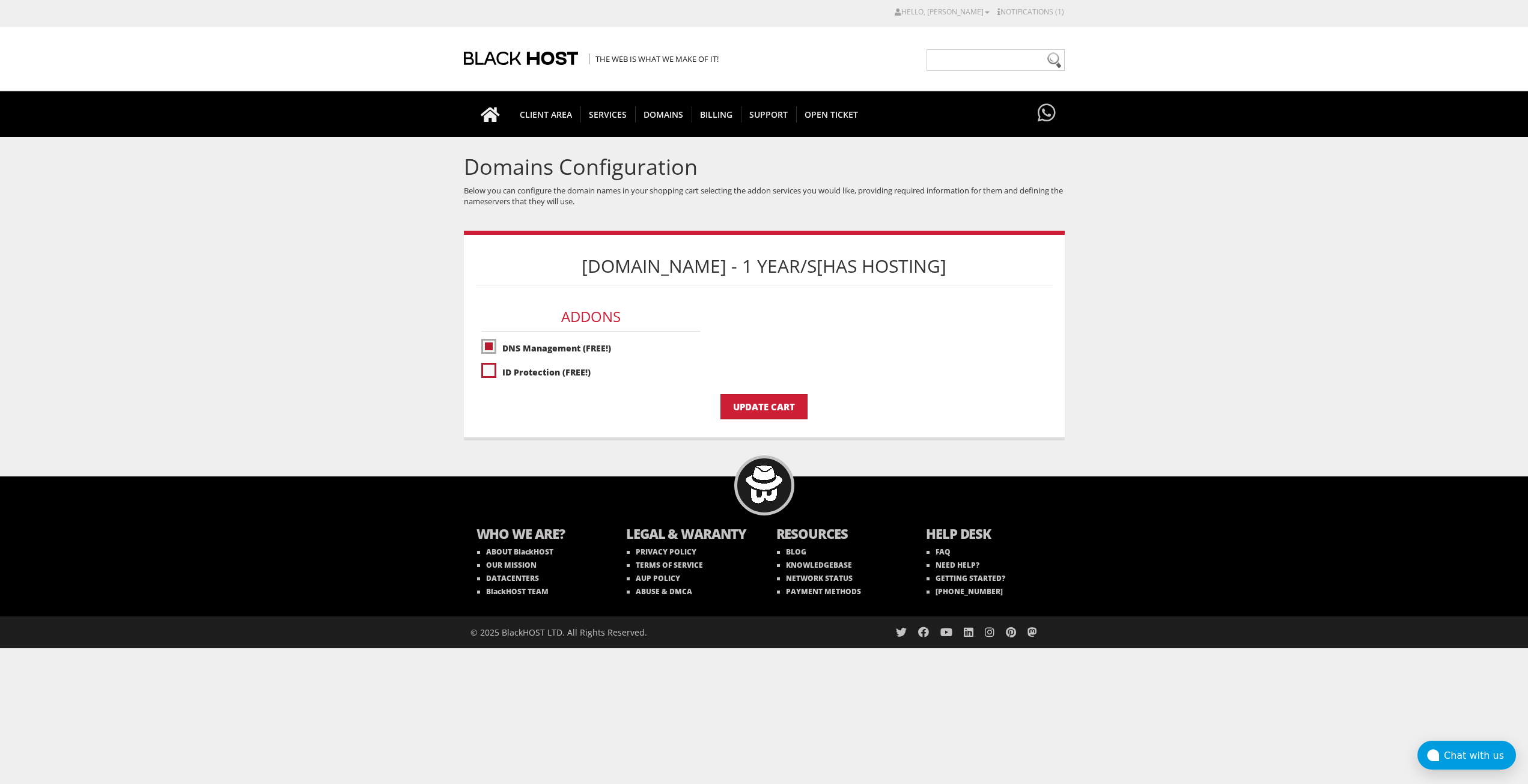
checkbox input "true"
click at [590, 415] on p "Update Cart" at bounding box center [764, 406] width 577 height 25
click at [773, 401] on input "Update Cart" at bounding box center [764, 406] width 87 height 25
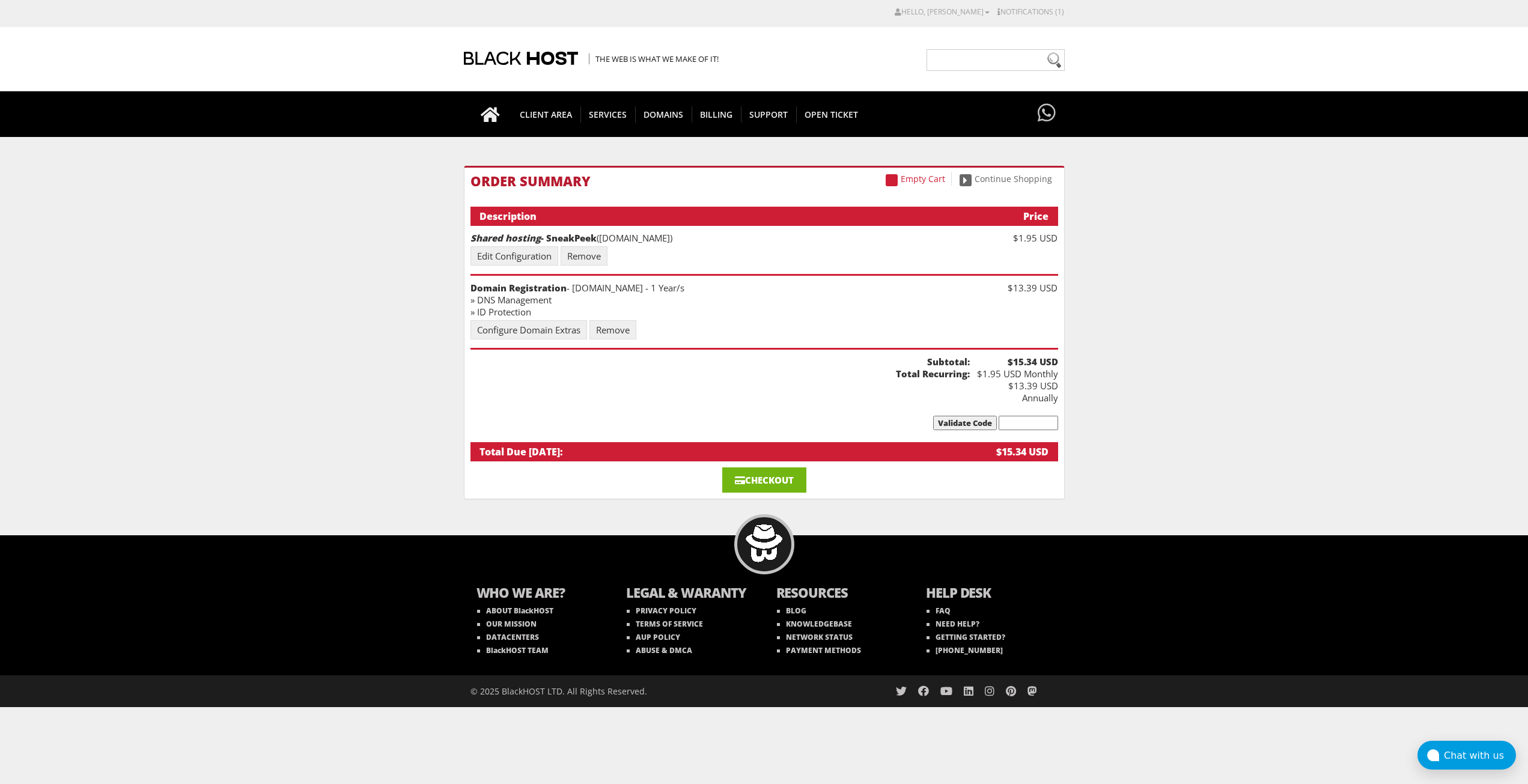
click at [753, 467] on link "Checkout" at bounding box center [764, 480] width 84 height 25
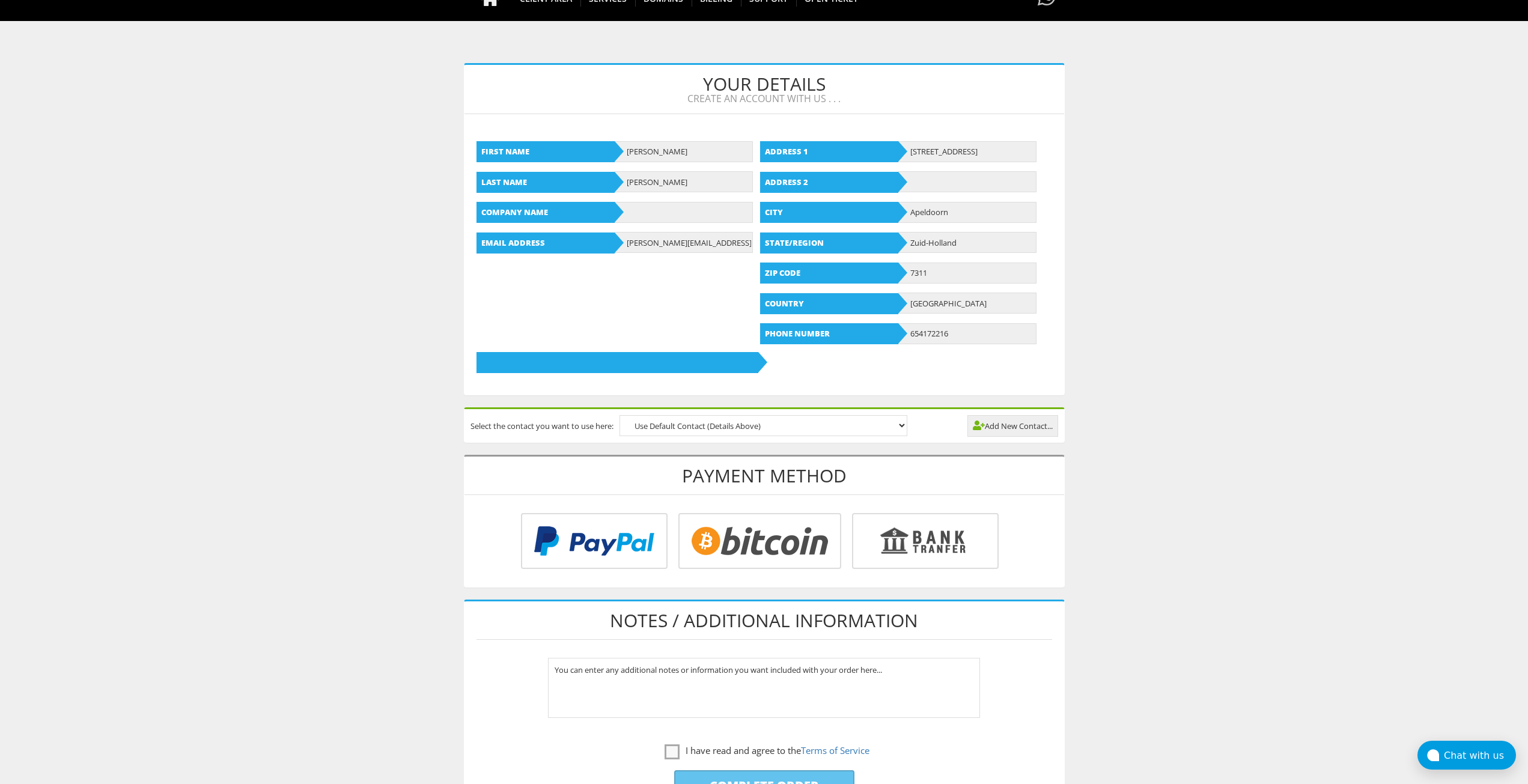
scroll to position [180, 0]
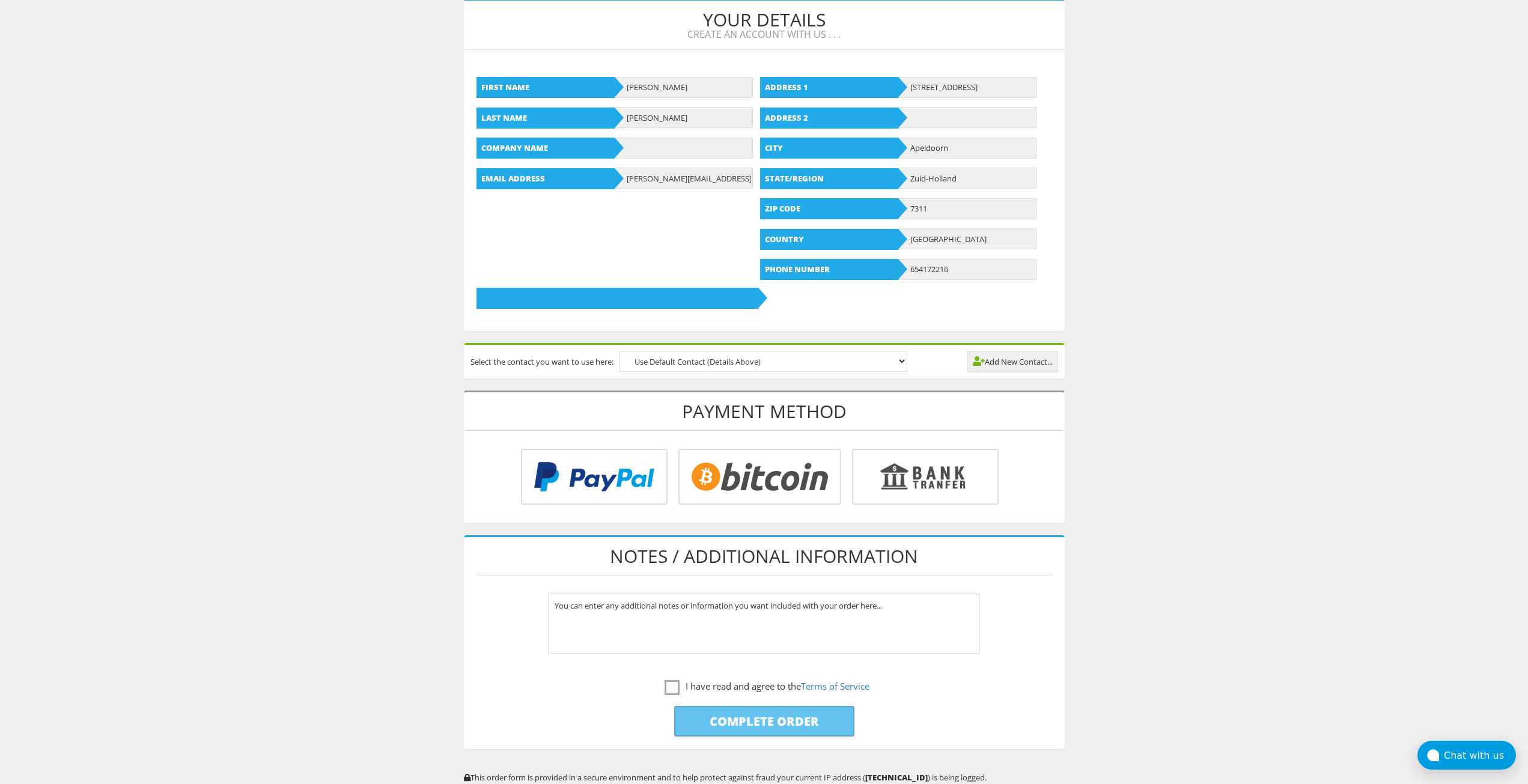
click at [737, 477] on input "radio" at bounding box center [758, 479] width 162 height 56
radio input "true"
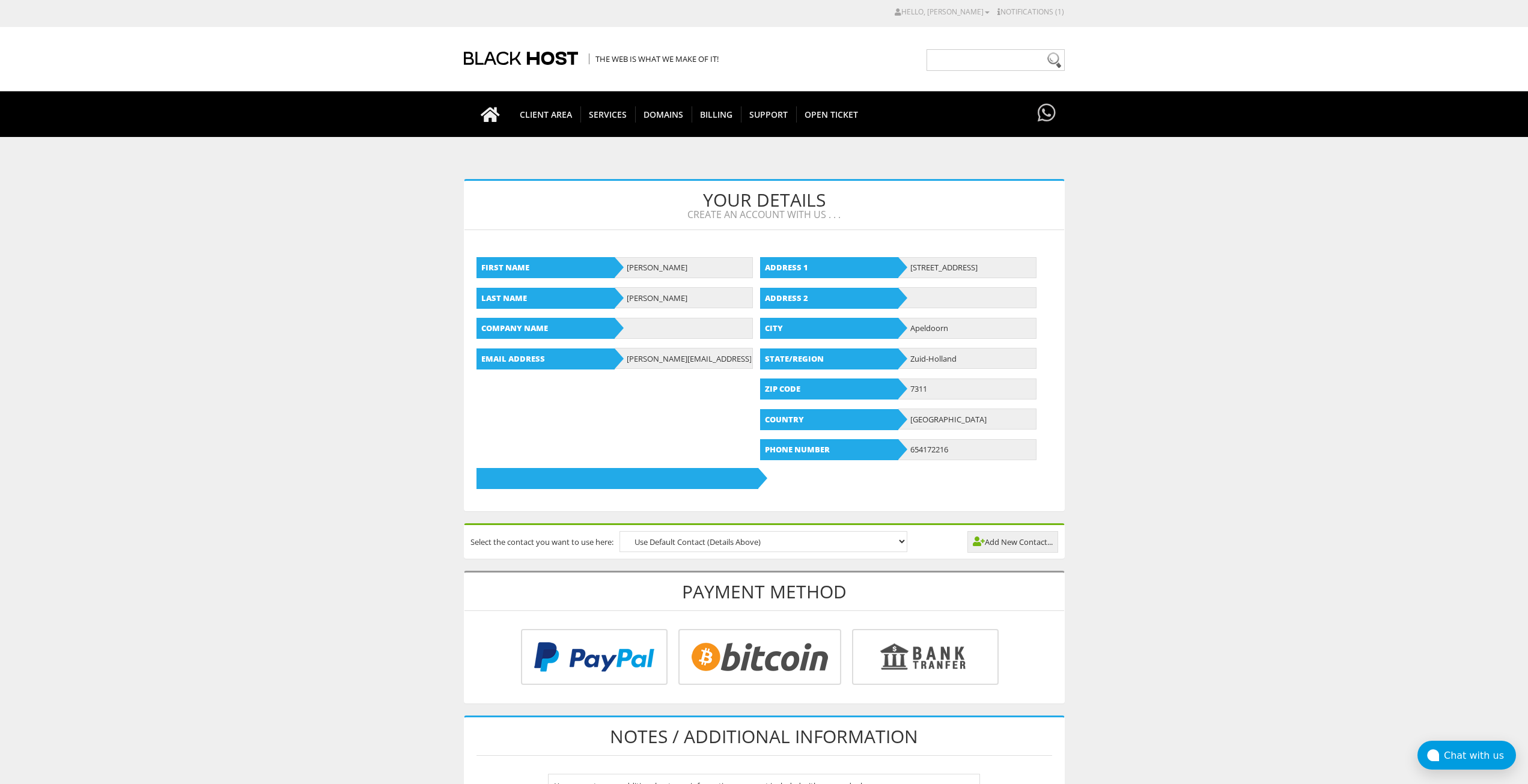
type input "[PERSON_NAME][EMAIL_ADDRESS][PERSON_NAME][DOMAIN_NAME]"
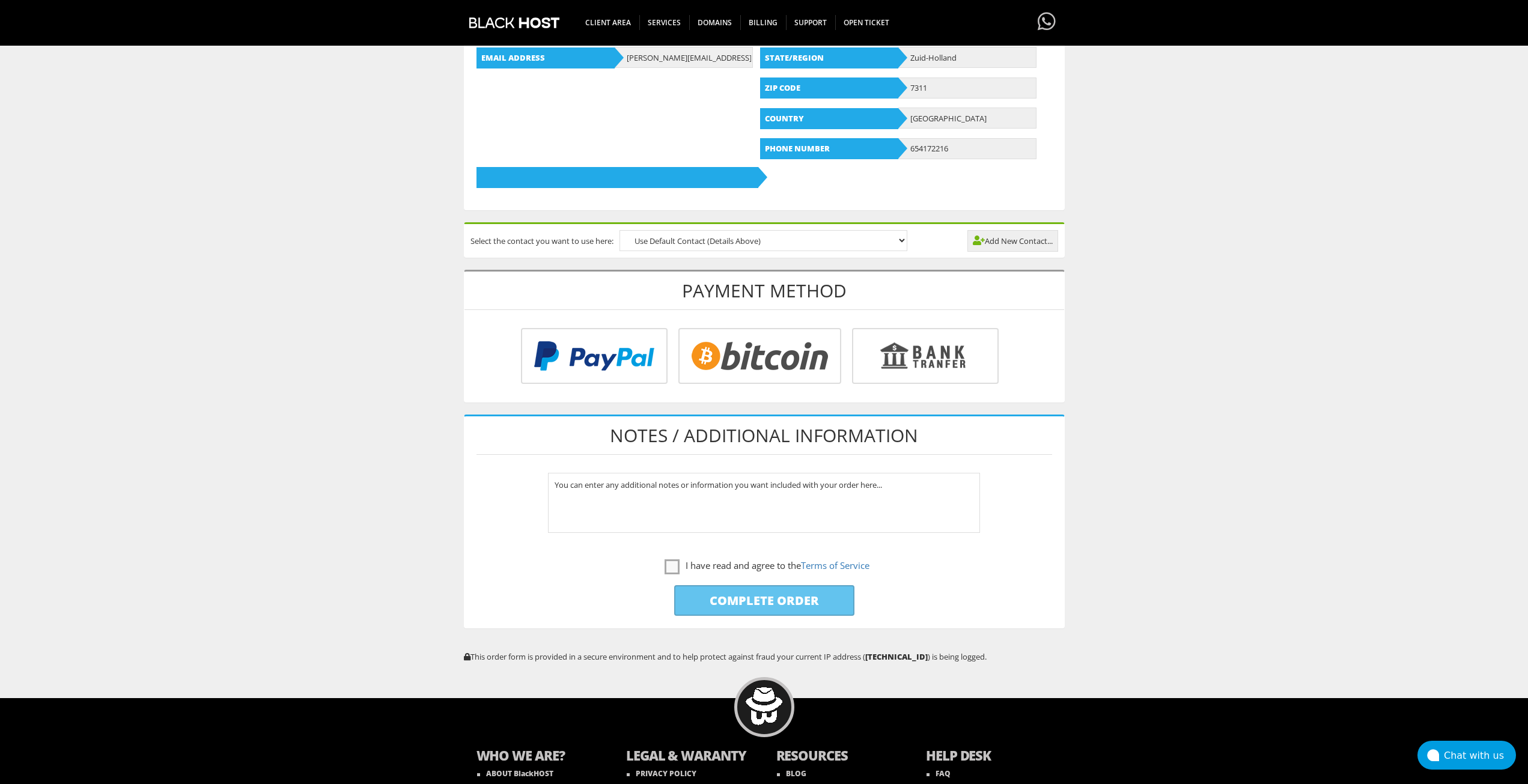
scroll to position [300, 0]
click at [818, 500] on textarea "You can enter any additional notes or information you want included with your o…" at bounding box center [764, 502] width 432 height 60
type textarea "You can enter any additional notes or information you want included with your o…"
click at [759, 357] on input "radio" at bounding box center [758, 358] width 162 height 56
click at [700, 565] on label "I have read and agree to the Terms of Service" at bounding box center [767, 565] width 205 height 15
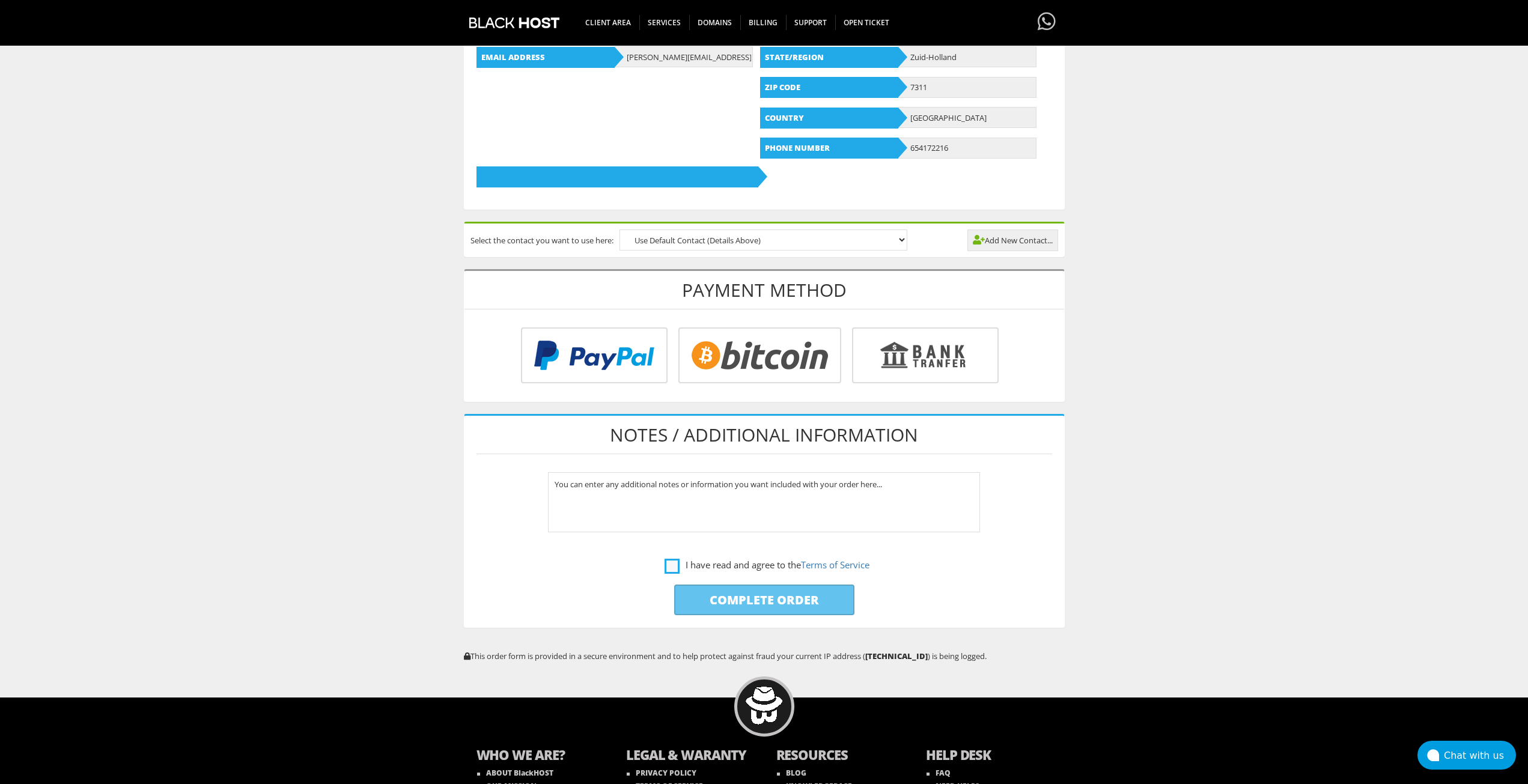
click at [664, 569] on label "I have read and agree to the Terms of Service" at bounding box center [767, 565] width 205 height 15
checkbox input "true"
click at [758, 356] on input "radio" at bounding box center [758, 358] width 162 height 56
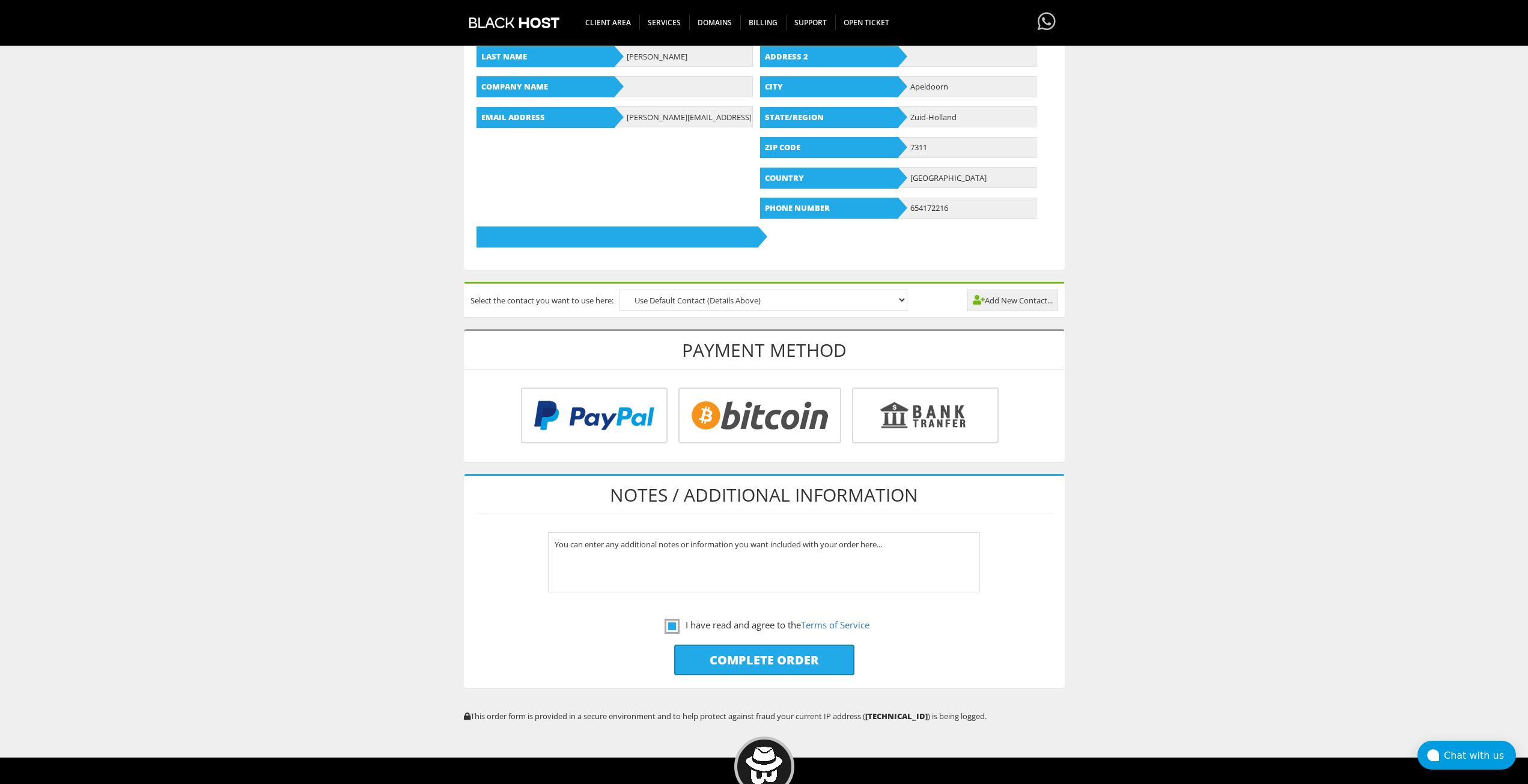
scroll to position [0, 0]
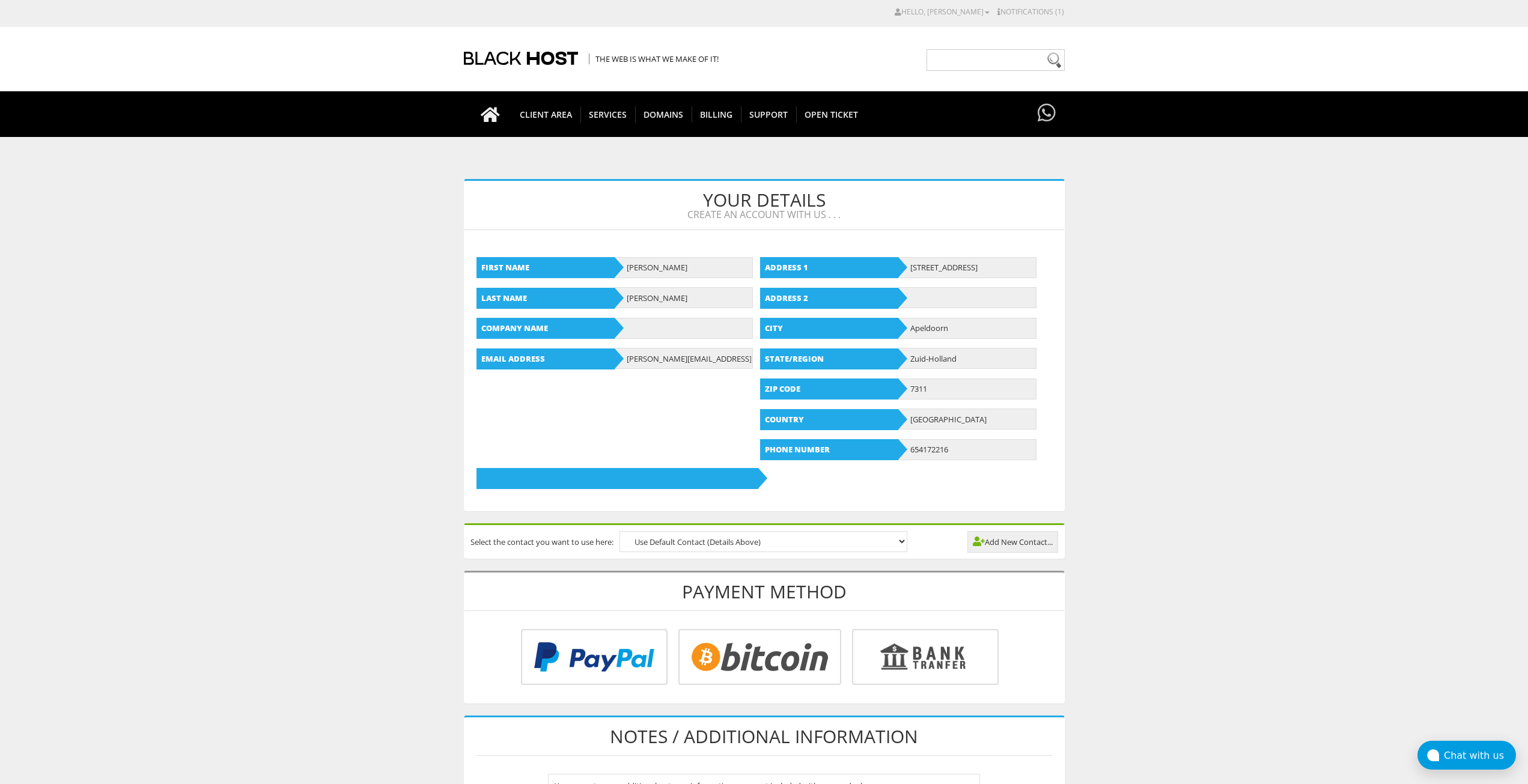
click at [1061, 21] on div "CAD CHF EUR GBP JPY MKD RUB USD Hello, Diane Credit Card Details Contacts/Sub-A…" at bounding box center [764, 16] width 600 height 21
click at [1049, 7] on link "Notifications (1)" at bounding box center [1030, 11] width 66 height 10
click at [969, 57] on div "You have 1 unpaid invoice(s). Pay them early for peace of mind. Pay Now" at bounding box center [1029, 57] width 163 height 26
click at [1018, 62] on link "Pay Now" at bounding box center [1010, 61] width 30 height 11
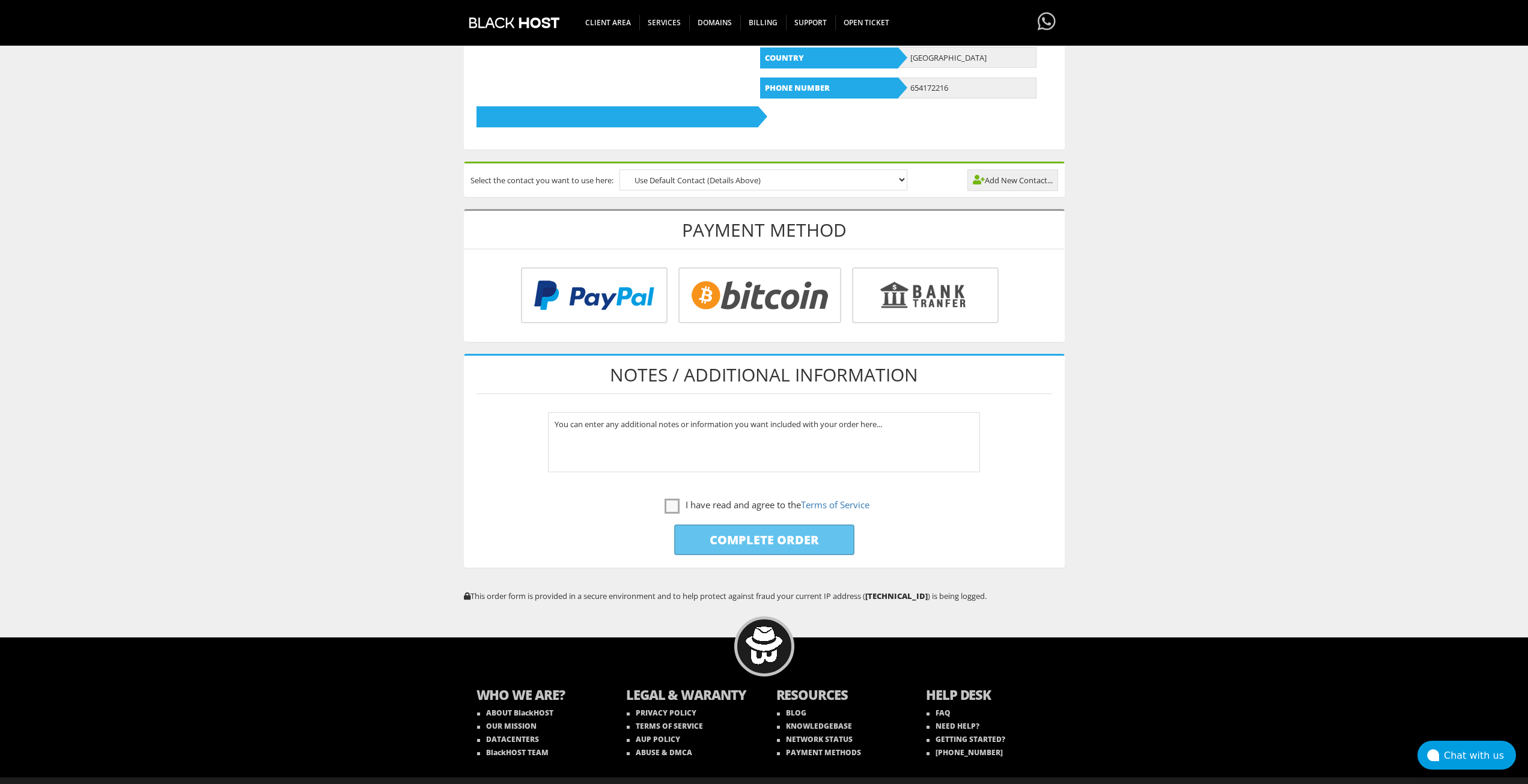
click at [755, 291] on input "radio" at bounding box center [758, 298] width 162 height 56
click at [769, 294] on input "radio" at bounding box center [758, 298] width 162 height 56
radio input "true"
click at [614, 435] on textarea "You can enter any additional notes or information you want included with your o…" at bounding box center [764, 441] width 432 height 60
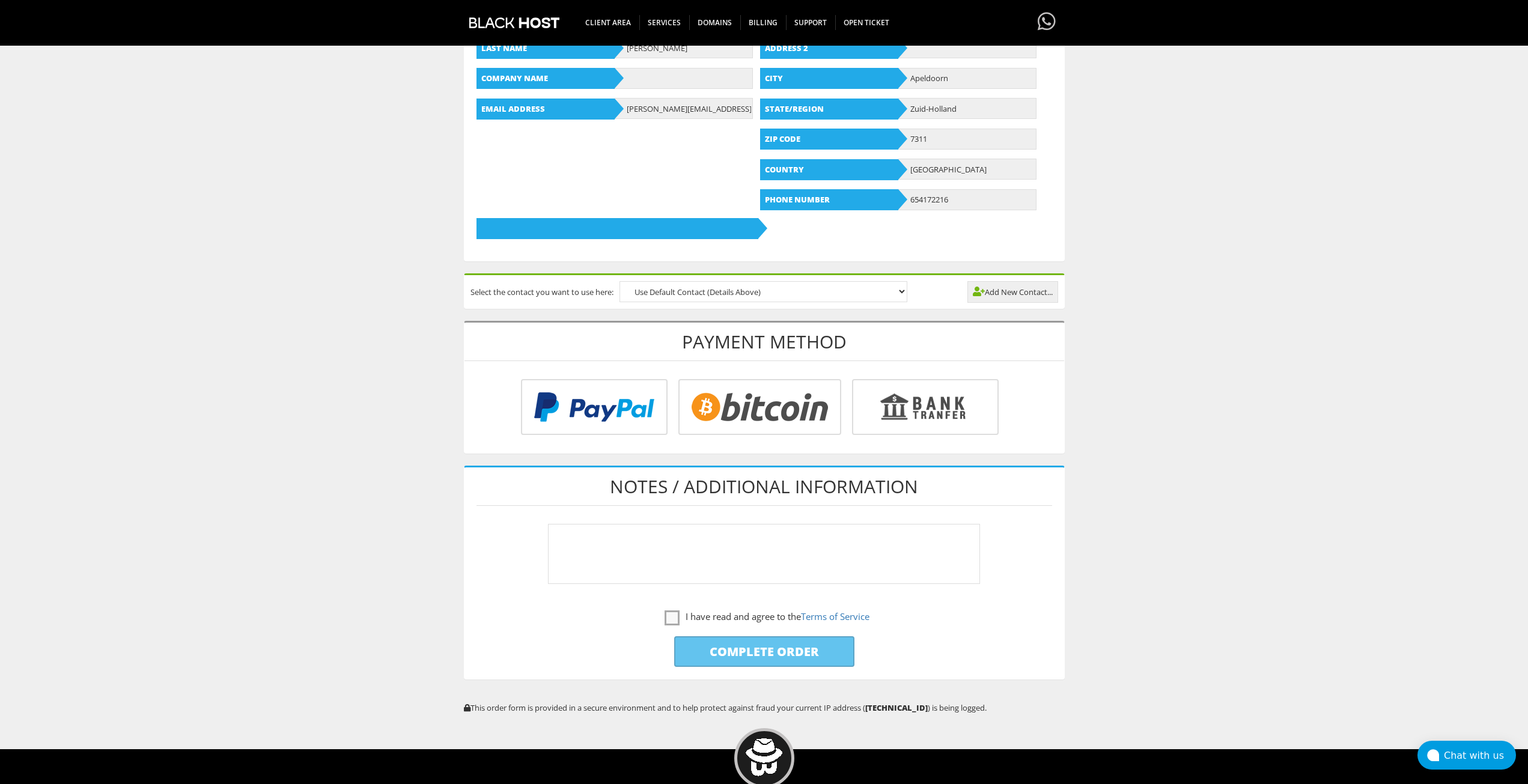
scroll to position [240, 0]
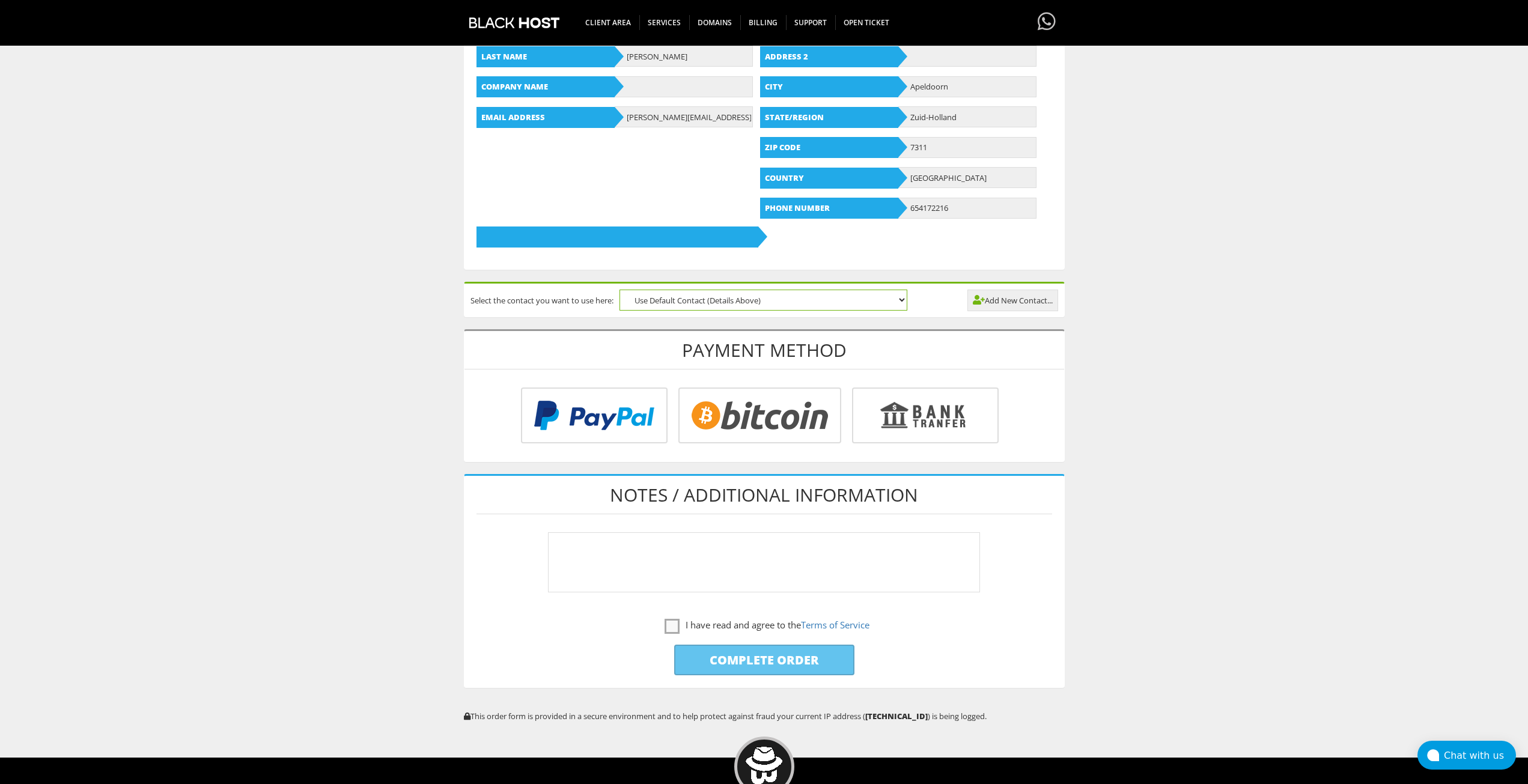
type textarea "You can enter any additional notes or information you want included with your o…"
click at [731, 301] on select "Use Default Contact (Details Above)" at bounding box center [763, 300] width 288 height 21
click at [1211, 371] on body "CAD CHF EUR GBP JPY MKD RUB USD Hello, Diane Credit Card Details Contacts/Sub-A…" at bounding box center [764, 347] width 1528 height 1164
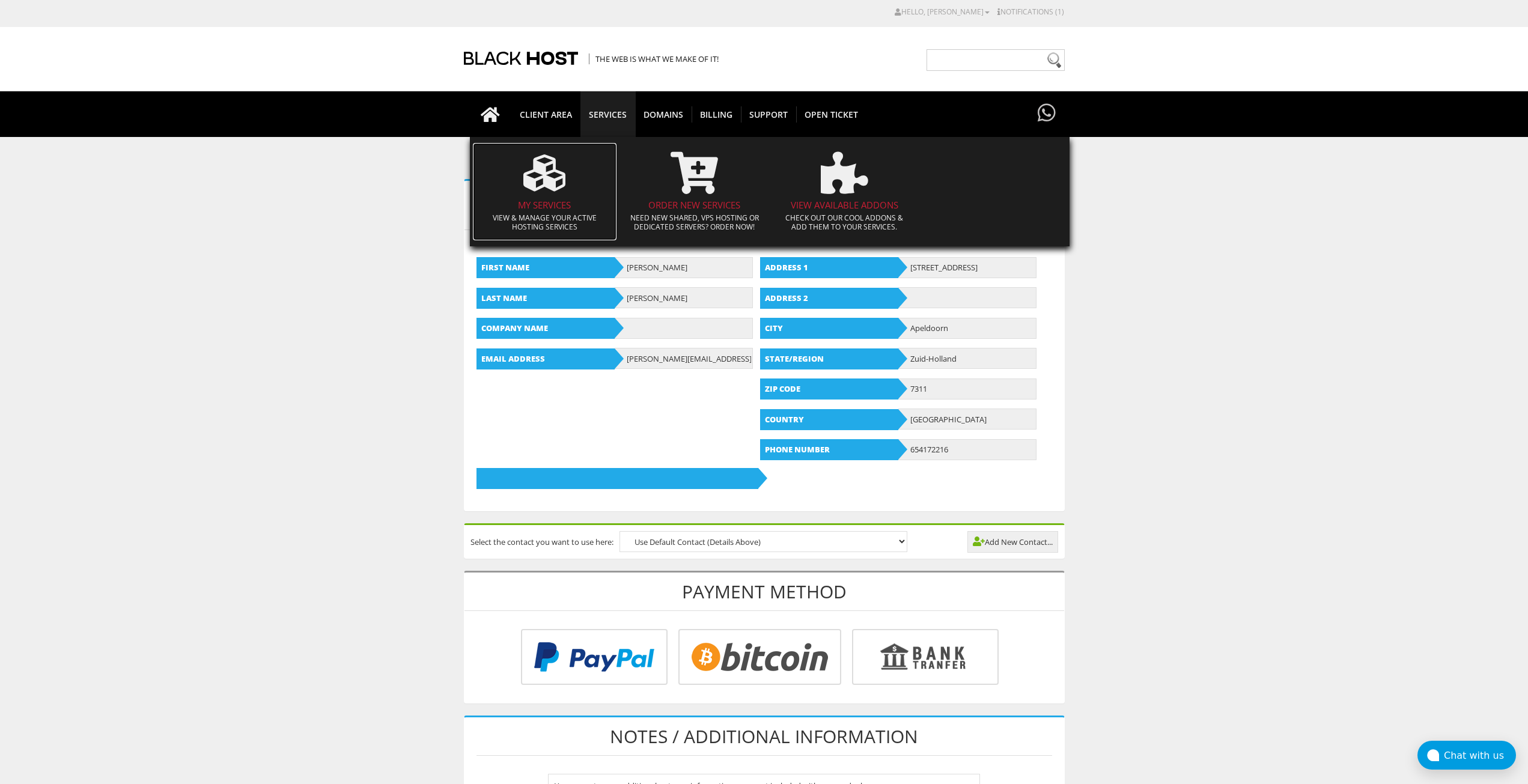
click at [556, 175] on icon at bounding box center [544, 172] width 42 height 42
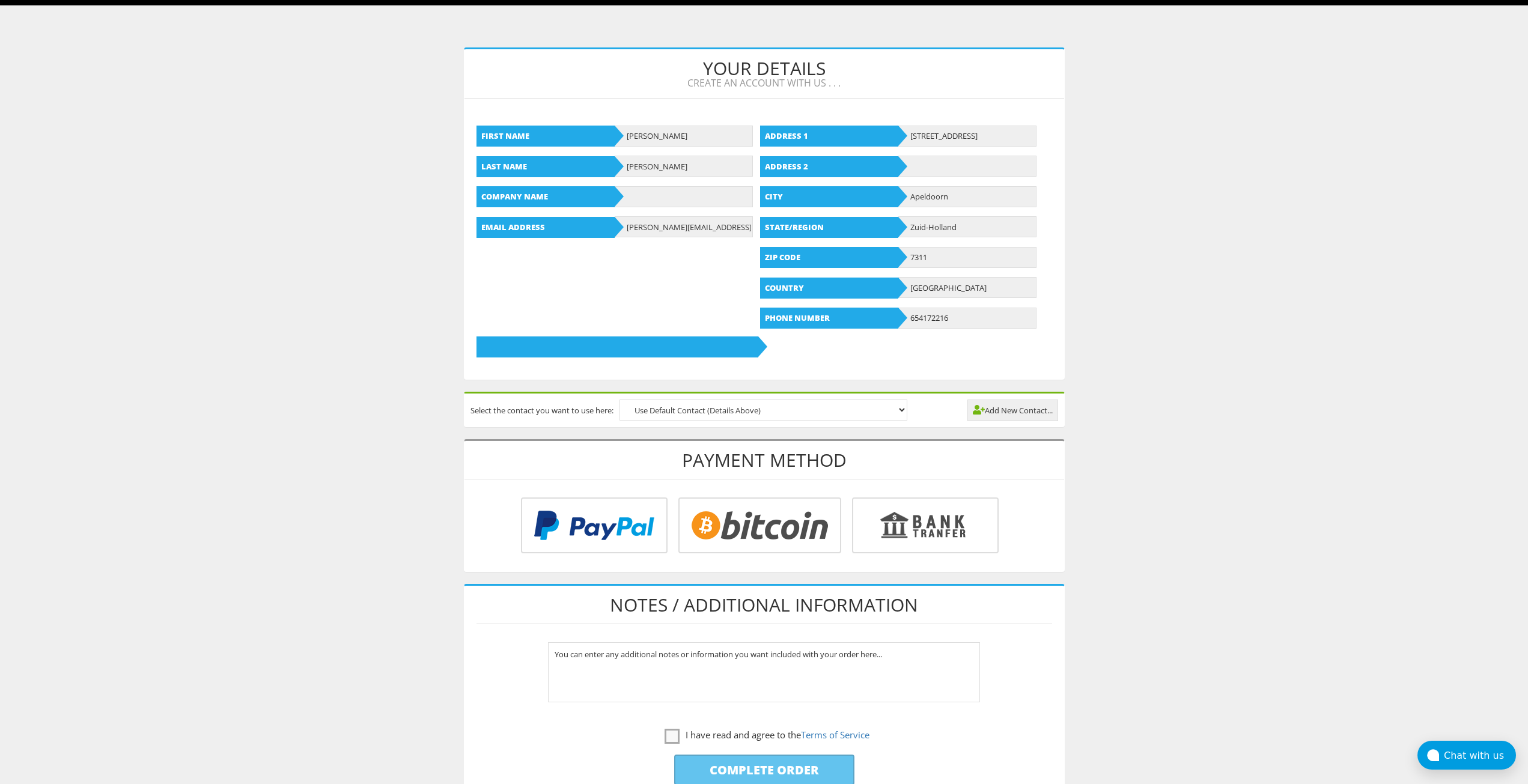
scroll to position [300, 0]
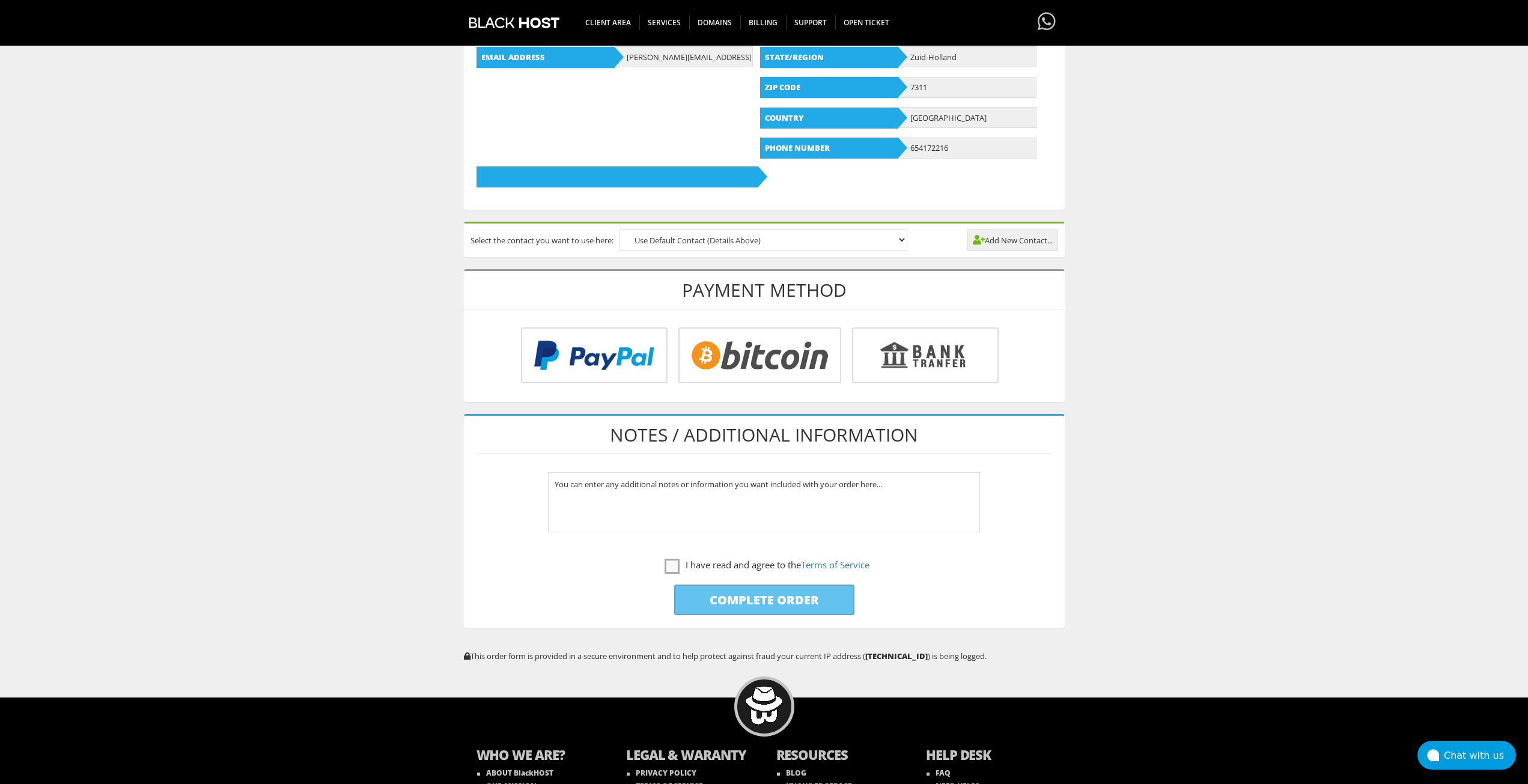
click at [750, 363] on input "radio" at bounding box center [758, 358] width 162 height 56
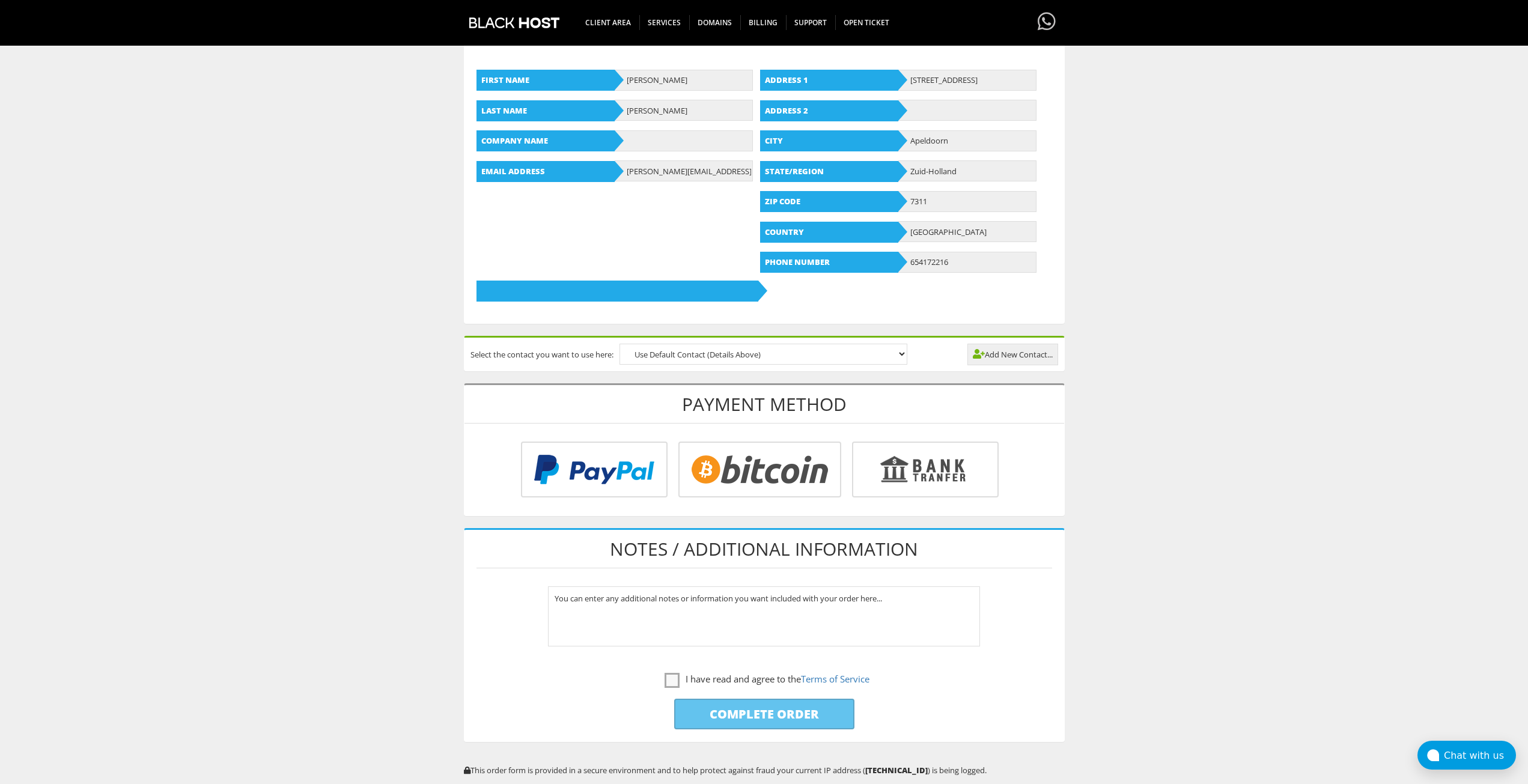
scroll to position [396, 0]
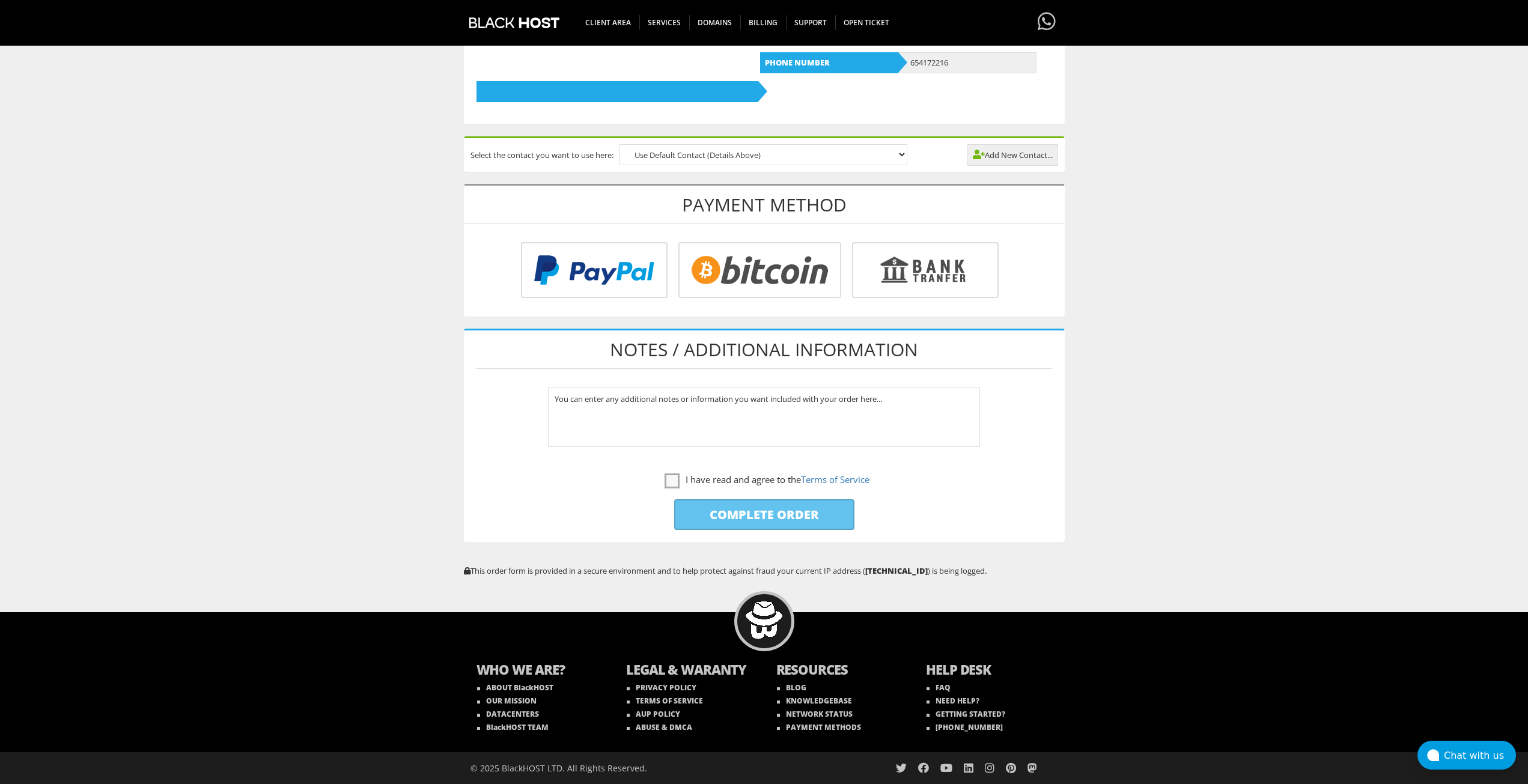
click at [935, 257] on input "radio" at bounding box center [923, 272] width 147 height 56
radio input "true"
click at [629, 253] on input "radio" at bounding box center [592, 272] width 147 height 56
radio input "true"
click at [714, 255] on input "radio" at bounding box center [758, 272] width 162 height 56
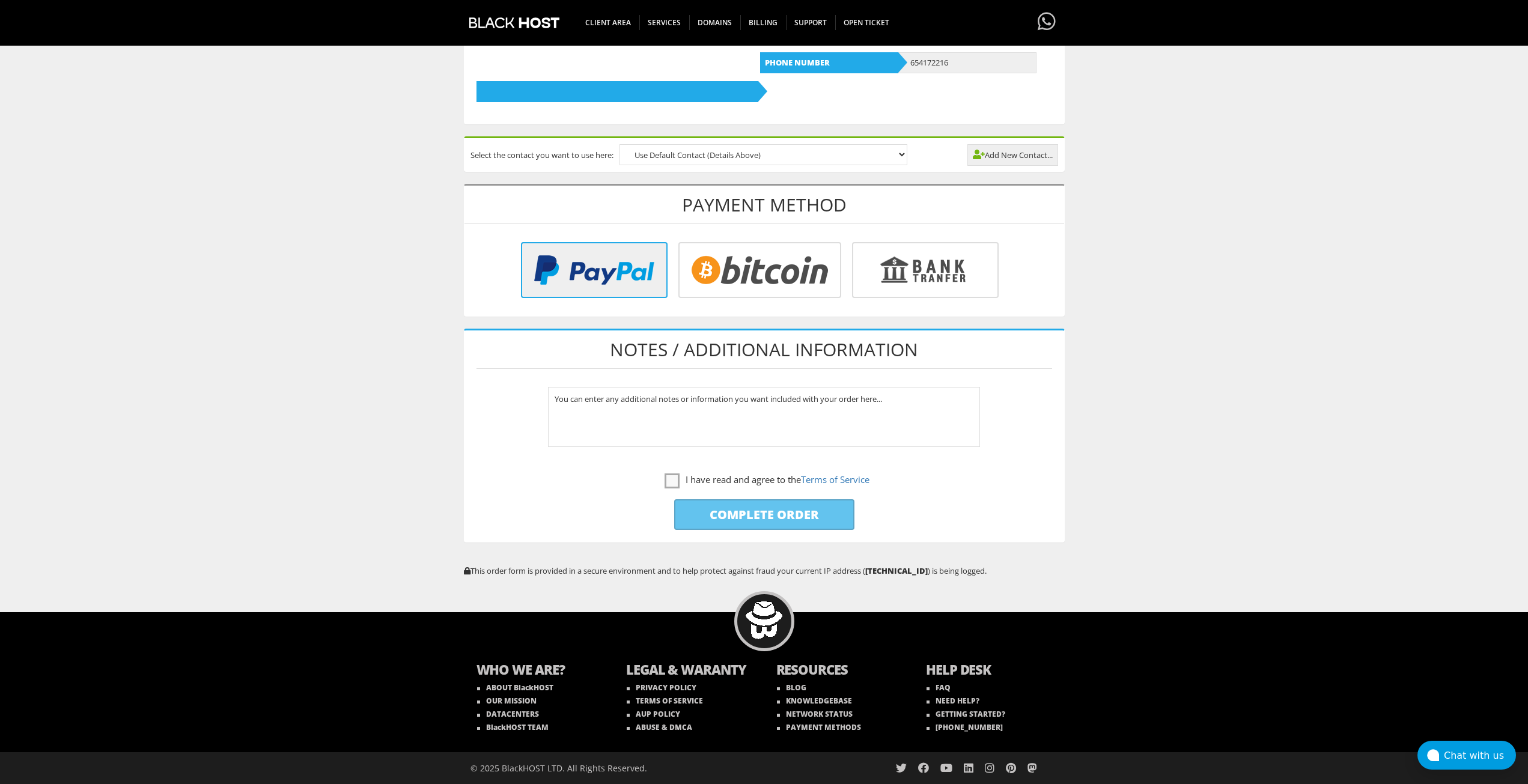
radio input "true"
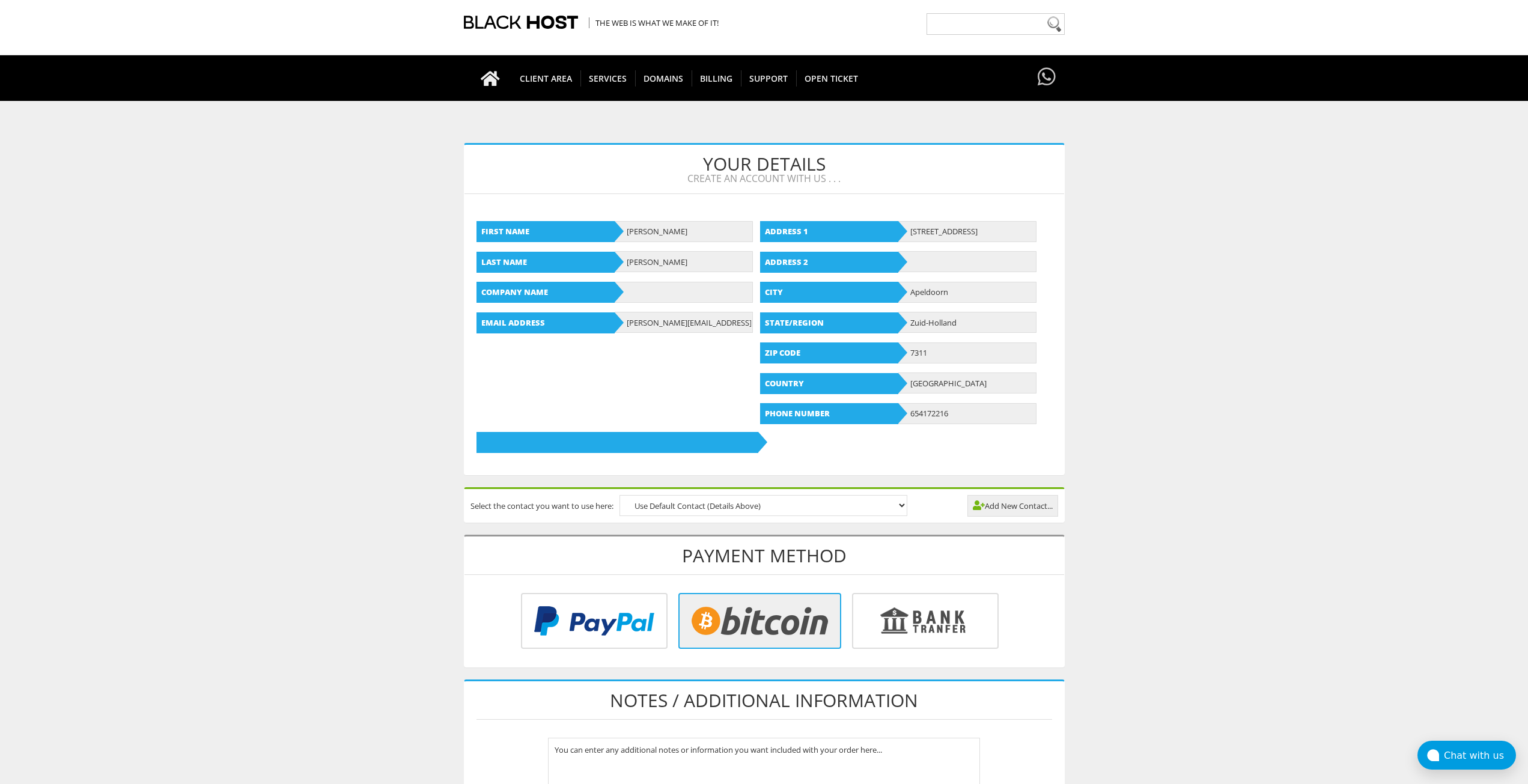
scroll to position [0, 0]
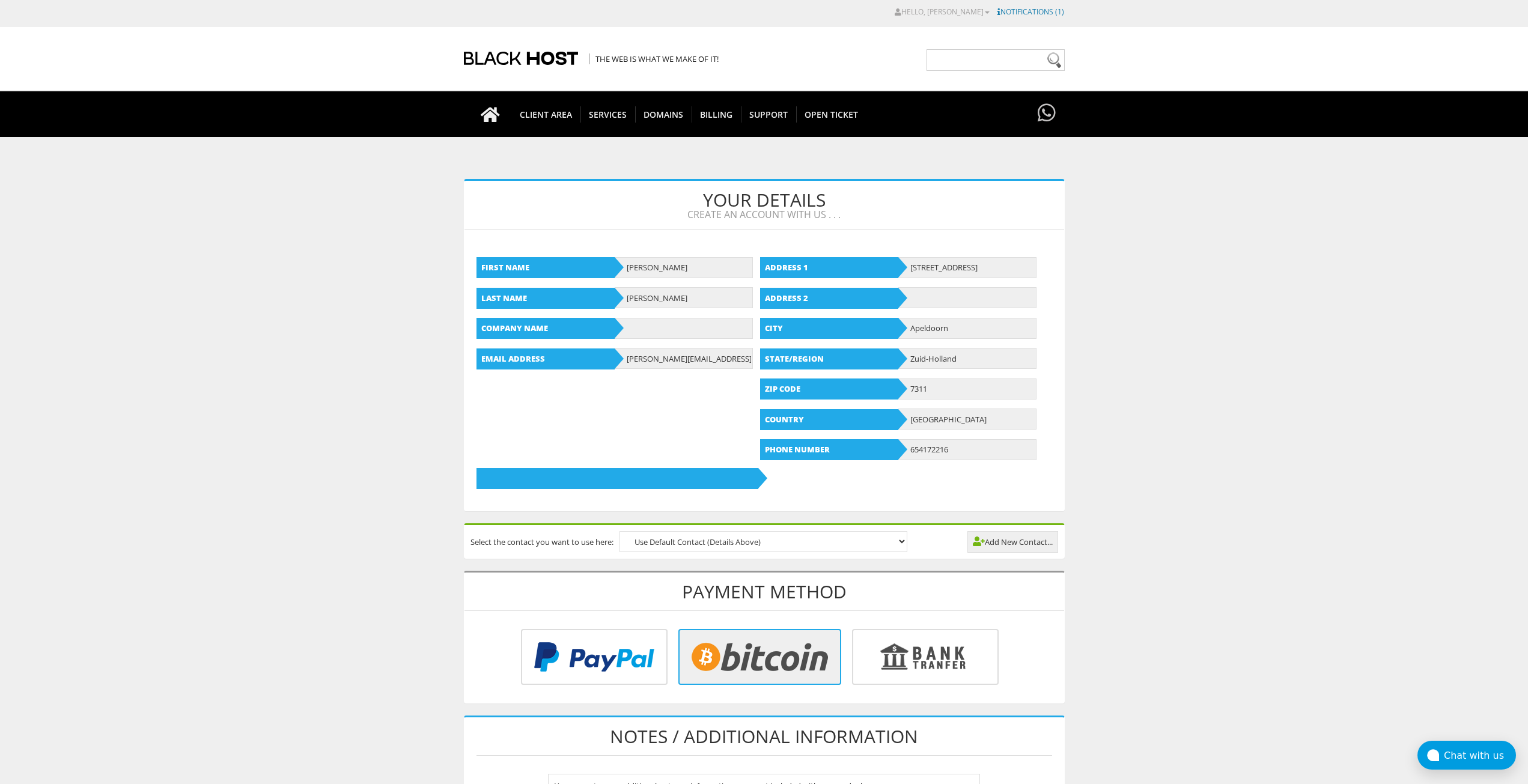
click at [1037, 15] on link "Notifications (1)" at bounding box center [1030, 11] width 66 height 10
click at [1194, 378] on body "CAD CHF EUR GBP JPY MKD RUB USD Hello, Diane Credit Card Details Contacts/Sub-A…" at bounding box center [764, 588] width 1528 height 1165
